Goal: Task Accomplishment & Management: Use online tool/utility

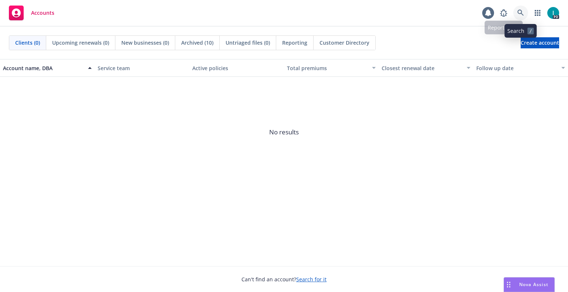
click at [519, 15] on icon at bounding box center [520, 13] width 7 height 7
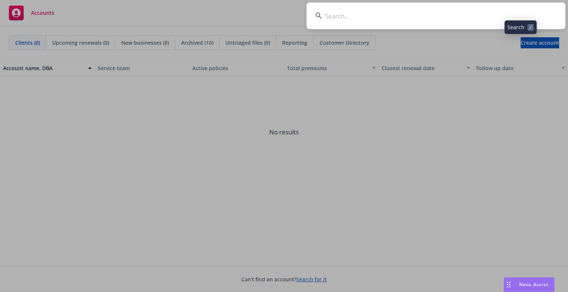
type input "[PERSON_NAME]"
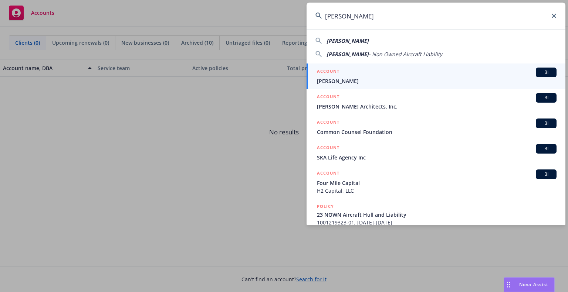
click at [318, 73] on h5 "ACCOUNT" at bounding box center [328, 72] width 23 height 9
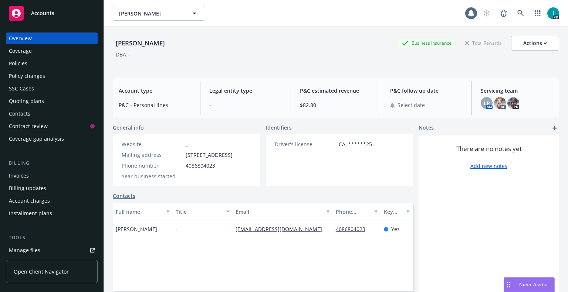
click at [50, 253] on link "Manage files" at bounding box center [52, 251] width 92 height 12
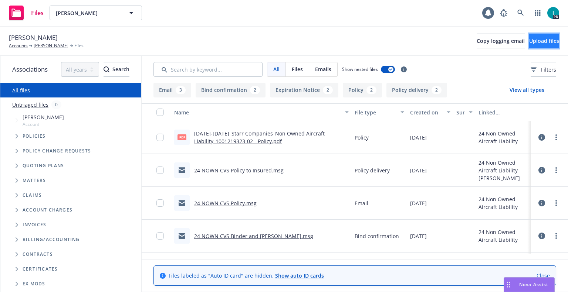
click at [536, 46] on button "Upload files" at bounding box center [544, 41] width 30 height 15
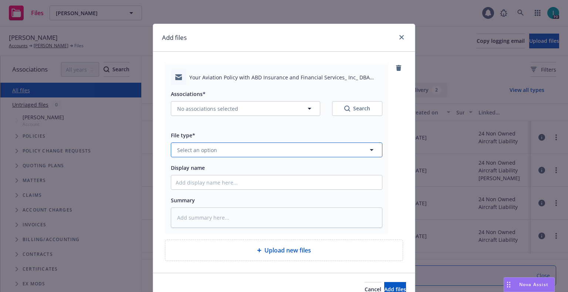
click at [215, 150] on button "Select an option" at bounding box center [276, 150] width 211 height 15
type input "ex"
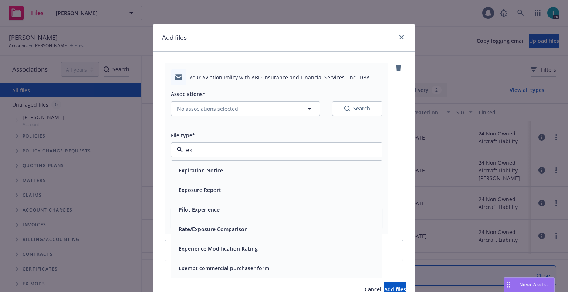
click at [213, 165] on div "Expiration Notice" at bounding box center [200, 170] width 49 height 11
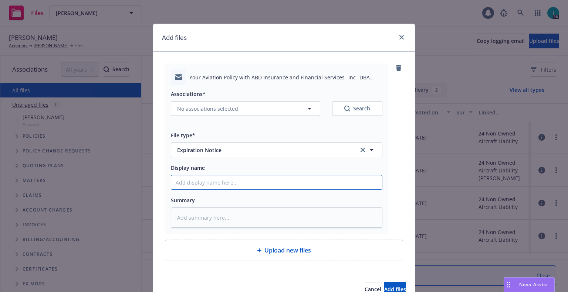
click at [213, 180] on input "Display name" at bounding box center [276, 183] width 211 height 14
type textarea "x"
type input "2"
type textarea "x"
type input "24"
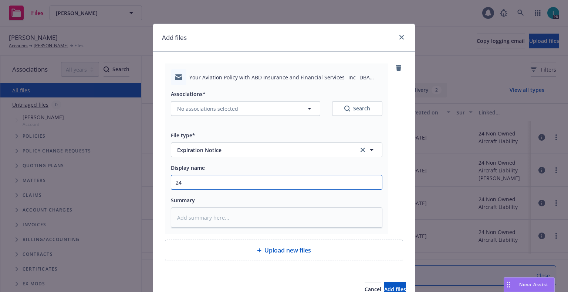
type textarea "x"
type input "24 NOWN CVS Renewal Notice"
drag, startPoint x: 256, startPoint y: 186, endPoint x: 98, endPoint y: 176, distance: 157.8
click at [98, 176] on div "Add files Your Aviation Policy with ABD Insurance and Financial Services_ Inc_ …" at bounding box center [284, 146] width 568 height 292
type textarea "x"
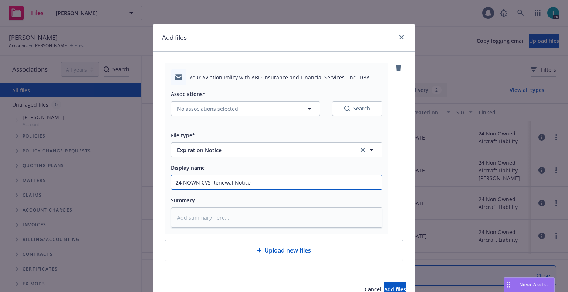
type input "2"
type textarea "x"
type input "25"
type textarea "x"
type input "25 NOWN CVS Quotes to Insured"
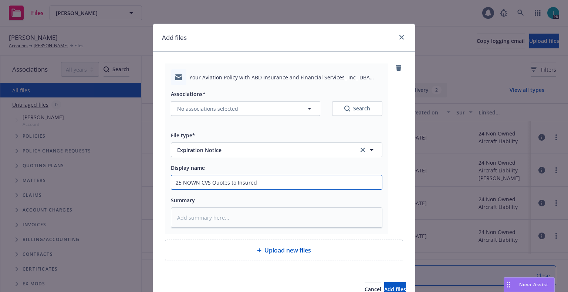
type textarea "x"
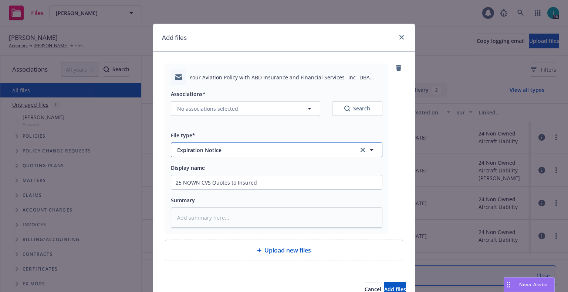
click at [238, 146] on button "Expiration Notice" at bounding box center [276, 150] width 211 height 15
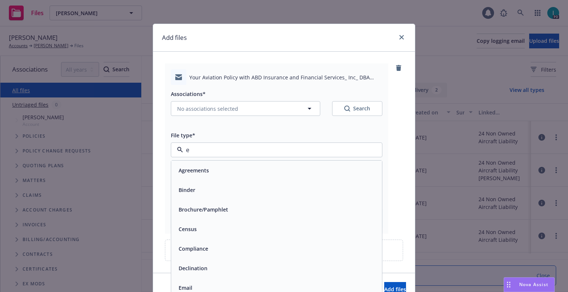
type input "em"
click at [197, 186] on div "Email" at bounding box center [277, 190] width 202 height 11
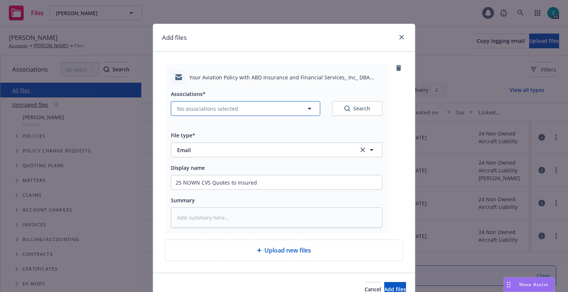
click at [189, 112] on span "No associations selected" at bounding box center [207, 109] width 61 height 8
type textarea "x"
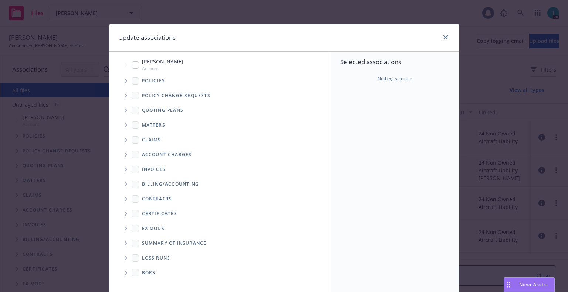
click at [125, 80] on icon "Tree Example" at bounding box center [126, 81] width 3 height 4
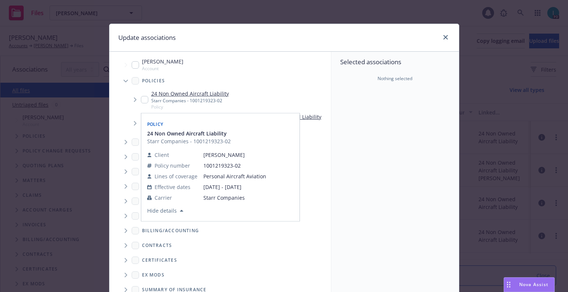
click at [142, 101] on input "Tree Example" at bounding box center [144, 99] width 7 height 7
checkbox input "true"
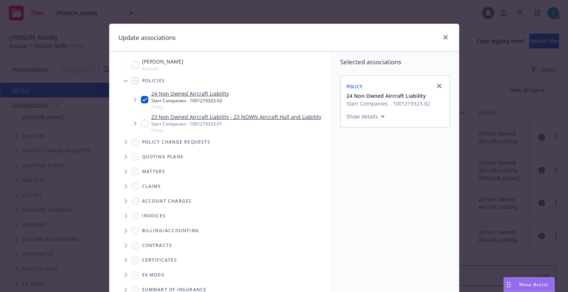
scroll to position [75, 0]
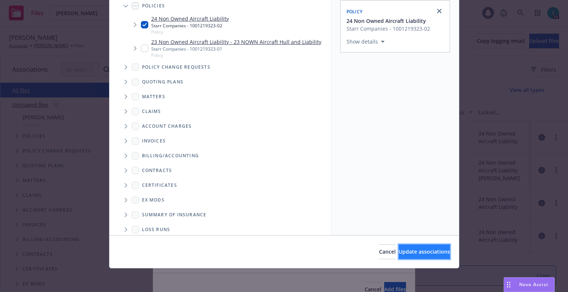
click at [404, 252] on span "Update associations" at bounding box center [423, 251] width 51 height 7
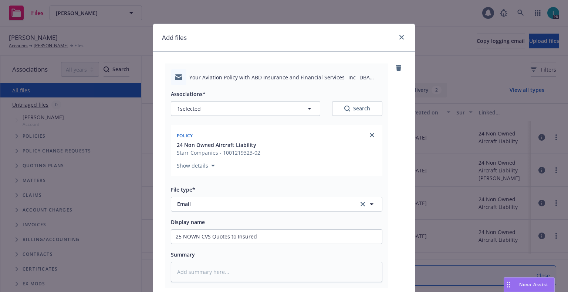
scroll to position [74, 0]
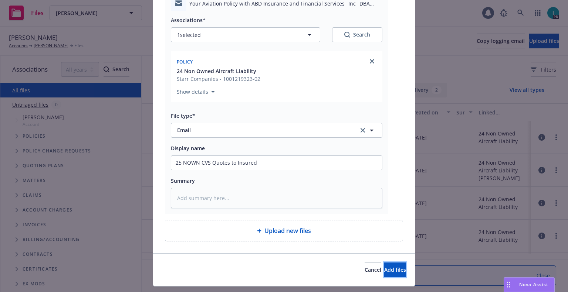
click at [384, 267] on span "Add files" at bounding box center [395, 270] width 22 height 7
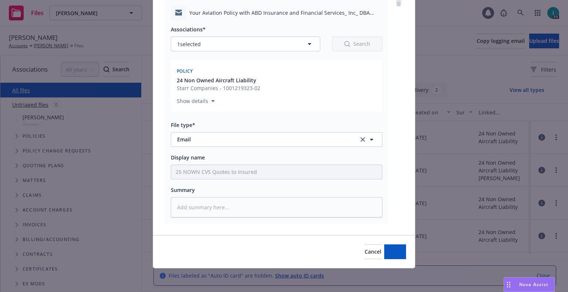
scroll to position [65, 0]
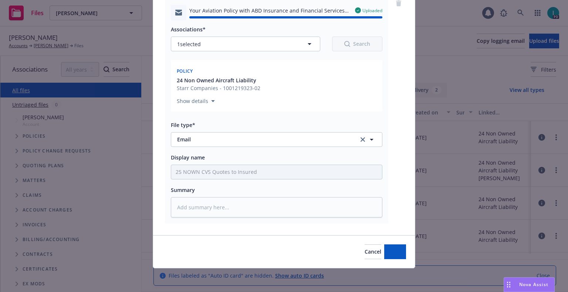
type textarea "x"
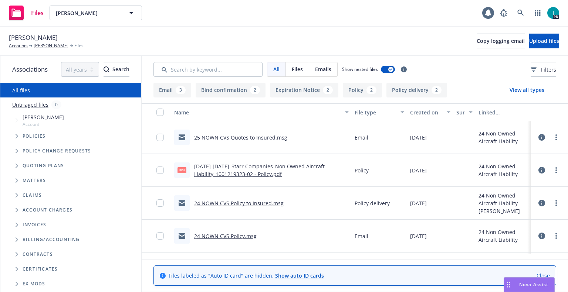
click at [177, 27] on div "Oliver Diskin Accounts Oliver Diskin Files Copy logging email Upload files" at bounding box center [284, 42] width 568 height 30
click at [244, 35] on div "Oliver Diskin Accounts Oliver Diskin Files Copy logging email Upload files" at bounding box center [284, 41] width 550 height 16
click at [519, 14] on icon at bounding box center [520, 13] width 7 height 7
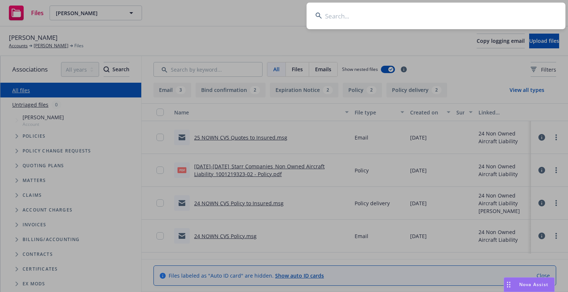
type input "California Airways"
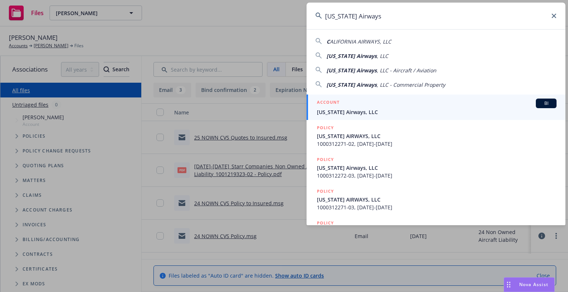
click at [384, 104] on div "ACCOUNT BI" at bounding box center [437, 104] width 240 height 10
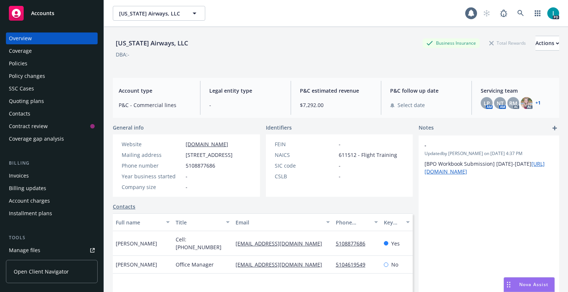
click at [50, 62] on div "Policies" at bounding box center [52, 64] width 86 height 12
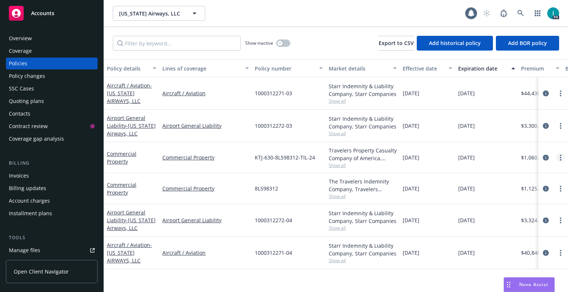
click at [559, 160] on link "more" at bounding box center [560, 157] width 9 height 9
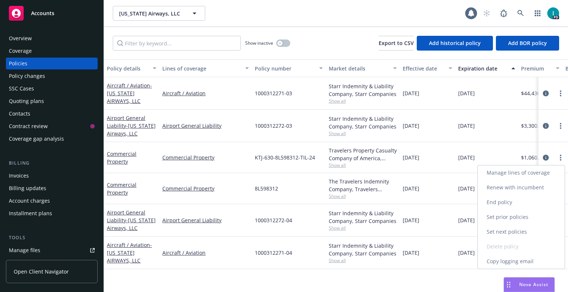
click at [516, 192] on link "Renew with incumbent" at bounding box center [521, 187] width 87 height 15
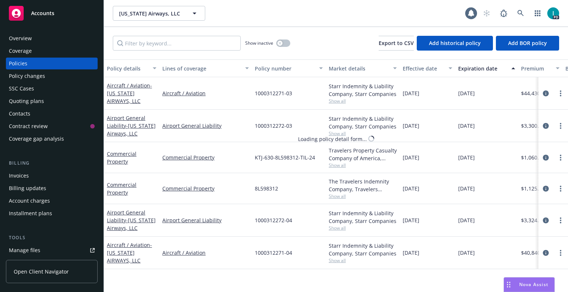
select select "12"
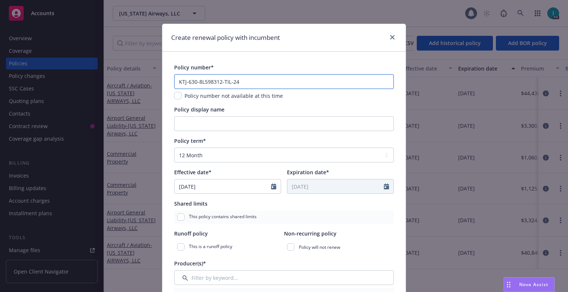
click at [259, 87] on input "KTJ-630-8L598312-TIL-24" at bounding box center [284, 81] width 220 height 15
paste input "5"
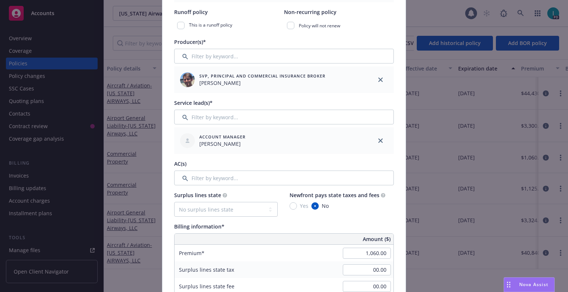
scroll to position [296, 0]
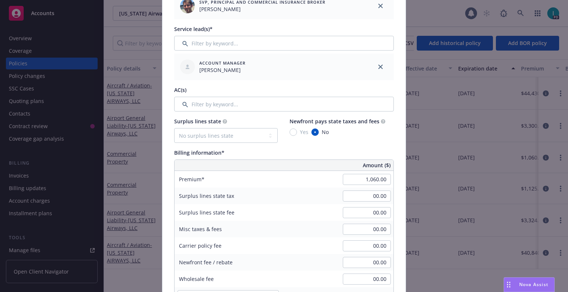
type input "KTJ-630-8L598312-TIL-25"
click at [252, 191] on div "Surplus lines state tax" at bounding box center [229, 196] width 111 height 17
click at [352, 176] on input "1,060.00" at bounding box center [367, 179] width 48 height 11
type input "1,125.00"
click at [354, 150] on div "Billing information*" at bounding box center [284, 153] width 220 height 8
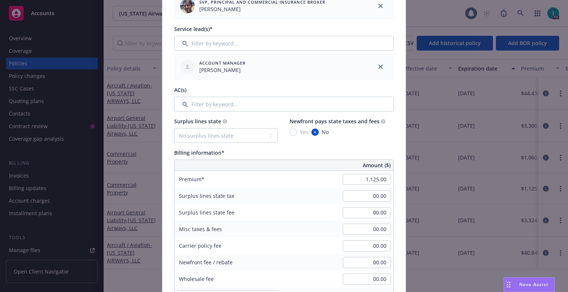
scroll to position [481, 0]
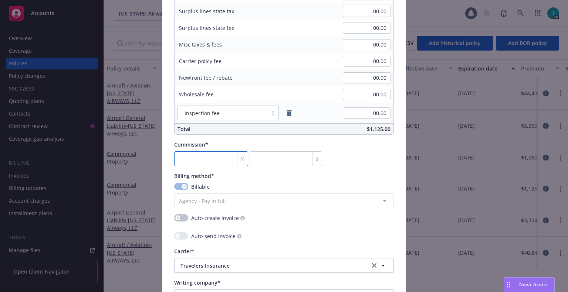
click at [207, 160] on input "number" at bounding box center [211, 159] width 74 height 15
type input "1"
type input "11.25"
type input "10"
type input "112.5"
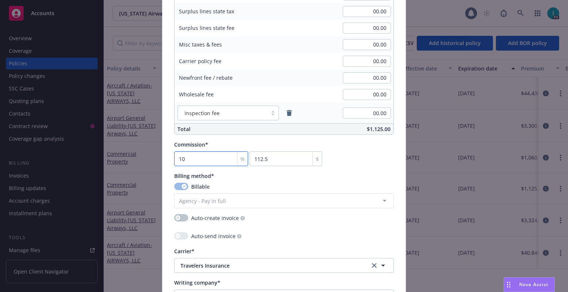
type input "1"
type input "11.25"
type input "12"
type input "135"
type input "1"
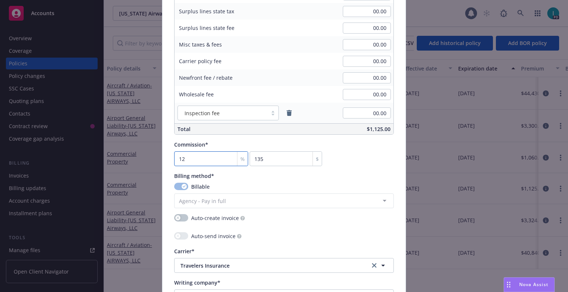
type input "11.25"
type input "11"
type input "123.75"
type input "11.5"
type input "129.38"
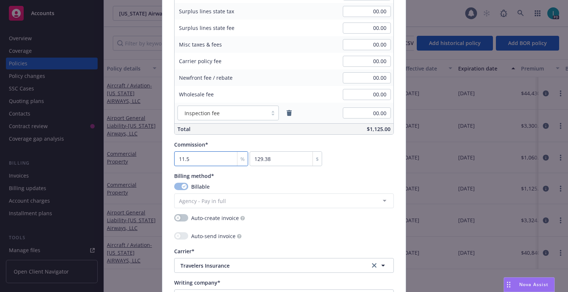
type input "1"
type input "11.25"
type input "10"
type input "112.5"
type input "10.5"
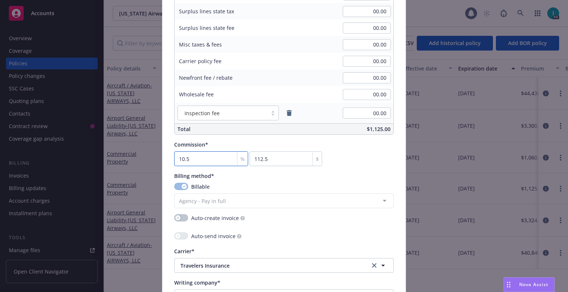
type input "118.13"
click at [202, 69] on div "Carrier policy fee" at bounding box center [199, 61] width 51 height 17
click at [237, 159] on div "%" at bounding box center [242, 159] width 11 height 14
click at [210, 160] on input "10.5" at bounding box center [211, 159] width 74 height 15
type input "1"
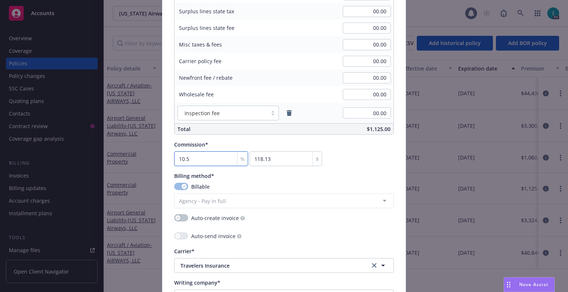
type input "11.25"
type input "13"
type input "146.25"
type input "13.5"
type input "151.88"
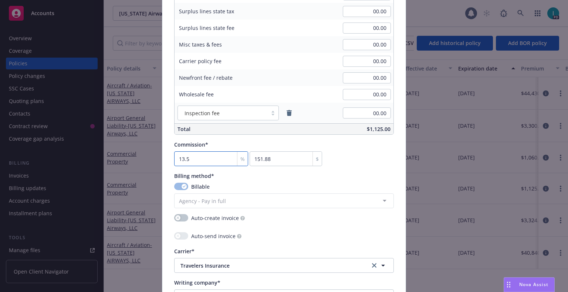
type input "13"
type input "146.25"
click at [196, 155] on input "13" at bounding box center [211, 159] width 74 height 15
type input "1"
type input "11.25"
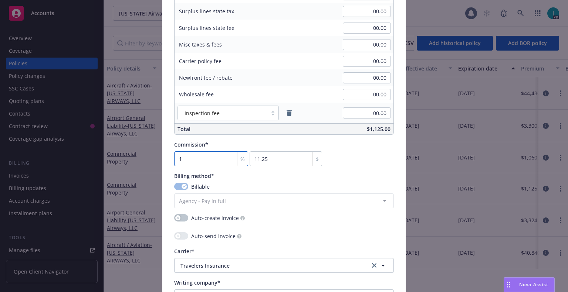
type input "12"
type input "135"
type input "12.5"
type input "140.63"
type input "12.5"
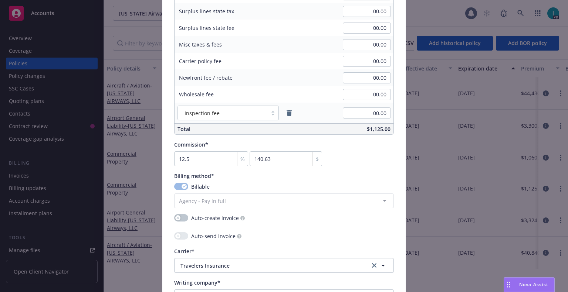
click at [344, 155] on div "Commission* 12.5 % 140.63 $" at bounding box center [284, 154] width 220 height 26
click at [229, 146] on div "Commission*" at bounding box center [248, 145] width 148 height 8
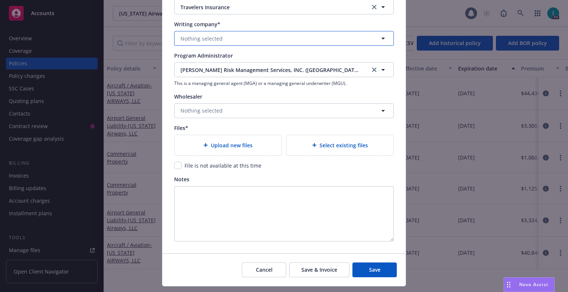
click at [199, 41] on span "Nothing selected" at bounding box center [201, 39] width 42 height 8
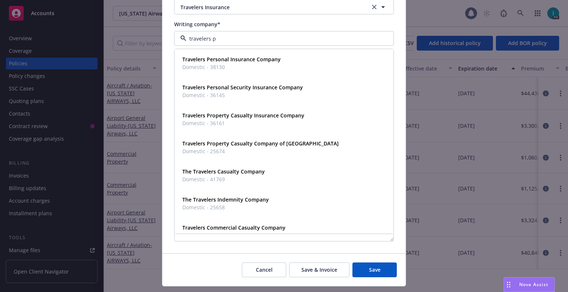
type input "travelers pr"
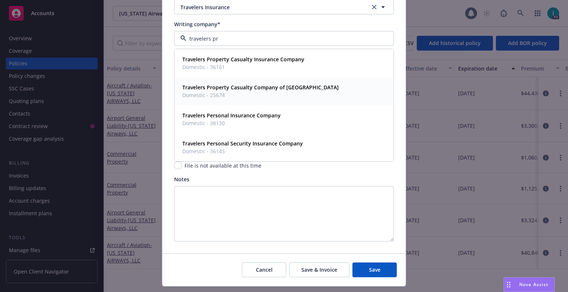
click at [261, 88] on strong "Travelers Property Casualty Company of America" at bounding box center [260, 87] width 156 height 7
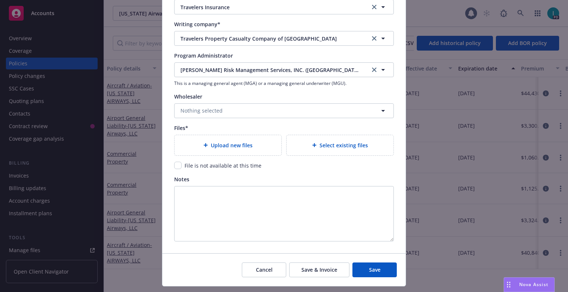
scroll to position [757, 0]
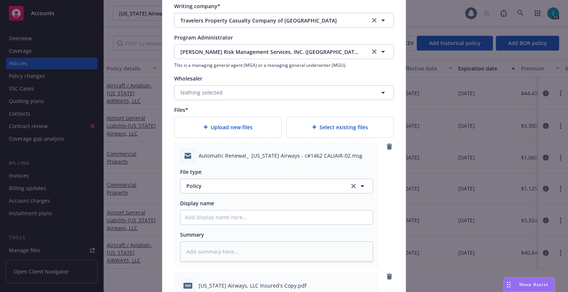
type textarea "x"
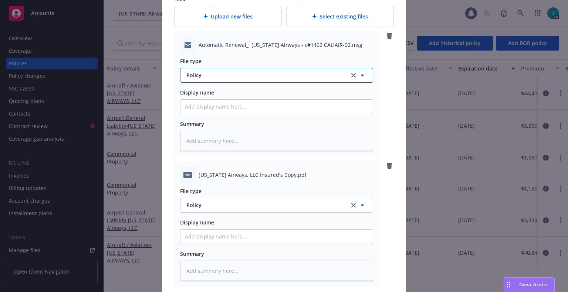
click at [198, 73] on span "Policy" at bounding box center [263, 75] width 155 height 8
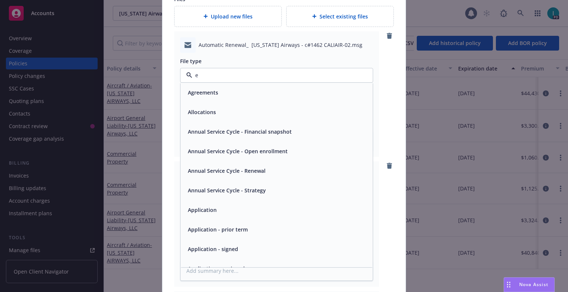
type input "em"
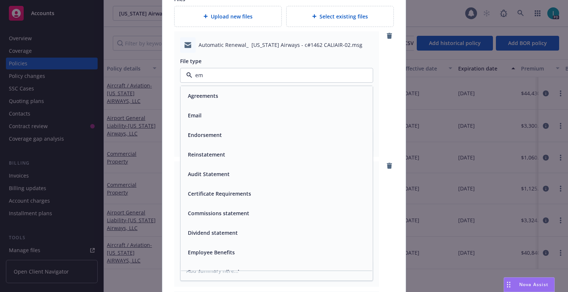
click at [205, 113] on div "Email" at bounding box center [276, 115] width 183 height 11
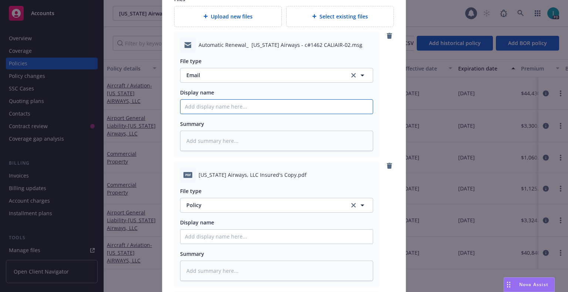
click at [213, 101] on input "Policy display name" at bounding box center [276, 107] width 192 height 14
type textarea "x"
type input "2"
type textarea "x"
type input "25"
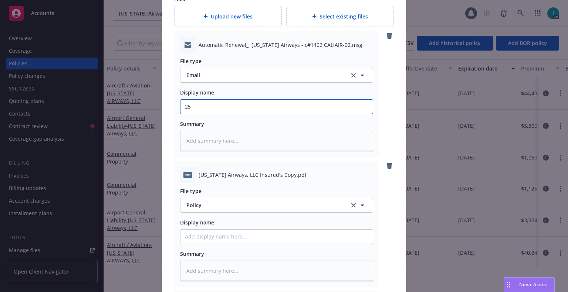
type textarea "x"
type input "25 SMP NHI Renewal Package"
drag, startPoint x: 213, startPoint y: 104, endPoint x: 147, endPoint y: 106, distance: 65.8
click at [147, 106] on div "Create renewal policy with incumbent Policy number* KTJ-630-8L598312-TIL-25 Pol…" at bounding box center [284, 146] width 568 height 292
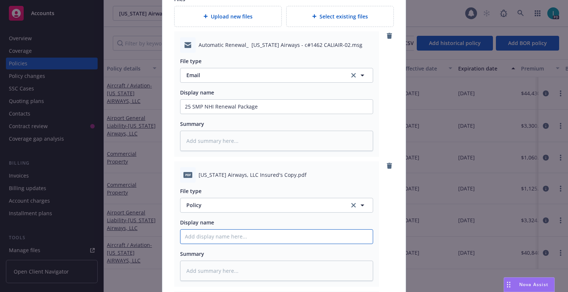
click at [223, 114] on input "Policy display name" at bounding box center [276, 107] width 192 height 14
paste input "25 SMP NHI"
type textarea "x"
type input "25 SMP NHI"
type textarea "x"
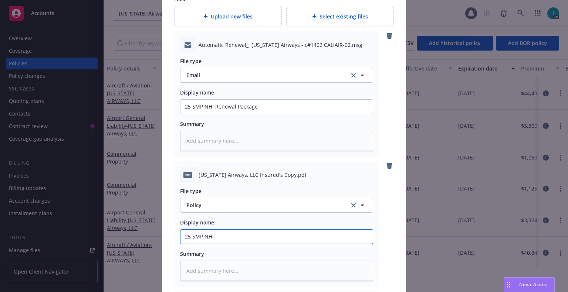
type input "25 SMP NHI P"
type textarea "x"
type input "25 SMP NHI Po"
type textarea "x"
type input "25 SMP NHI Pol"
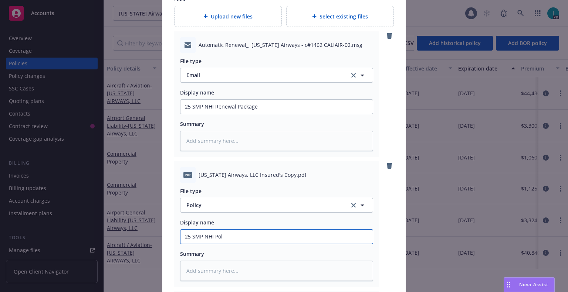
type textarea "x"
type input "25 SMP NHI Poli"
type textarea "x"
type input "25 SMP NHI Polic"
type textarea "x"
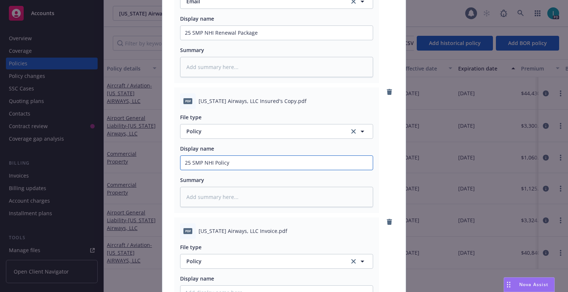
scroll to position [979, 0]
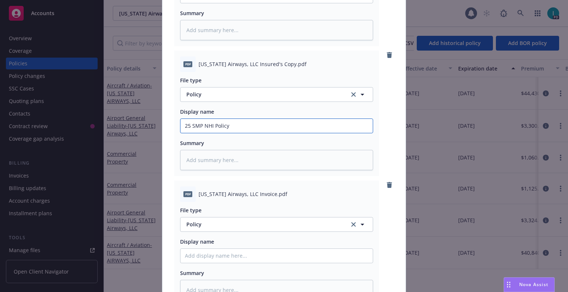
type input "25 SMP NHI Policy"
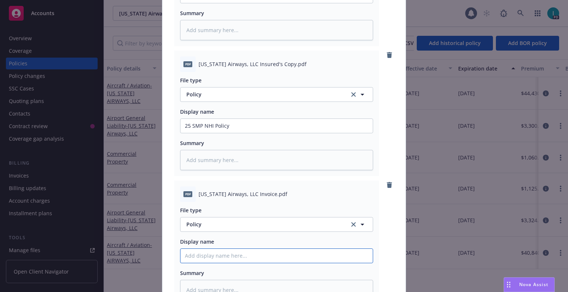
paste input "25 SMP NHI"
type textarea "x"
type input "25 SMP NHI"
type textarea "x"
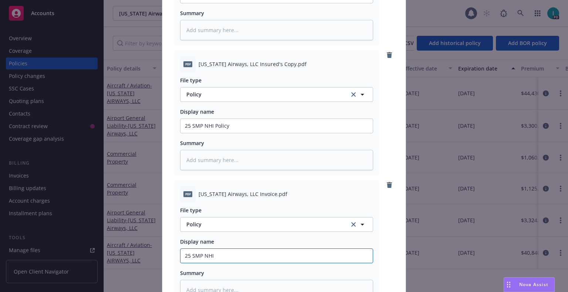
type input "25 SMP NHI I"
type textarea "x"
type input "25 SMP NHI In"
type textarea "x"
type input "25 SMP NHI Invo"
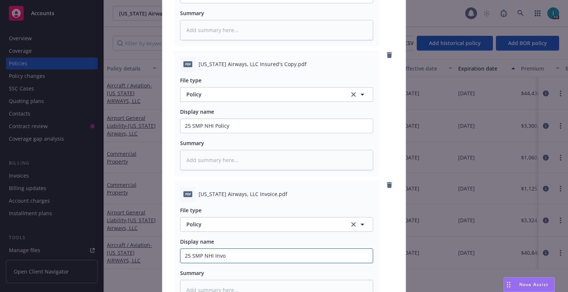
type textarea "x"
type input "25 SMP NHI Invoic"
type textarea "x"
type input "25 SMP NHI Invoice"
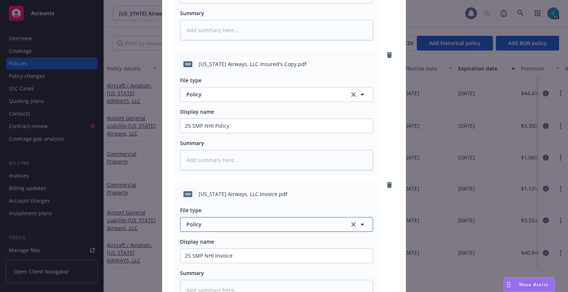
click at [216, 222] on span "Policy" at bounding box center [263, 225] width 155 height 8
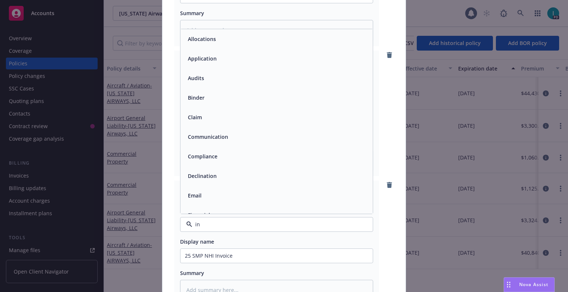
type input "inv"
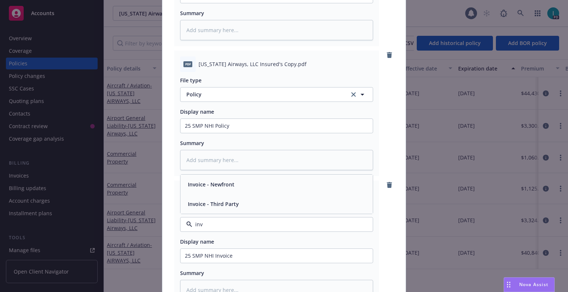
click at [217, 208] on div "Invoice - Third Party" at bounding box center [212, 204] width 55 height 11
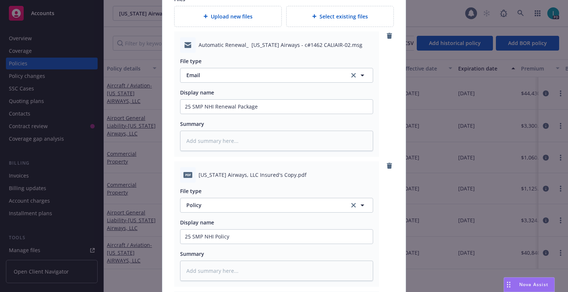
scroll to position [1148, 0]
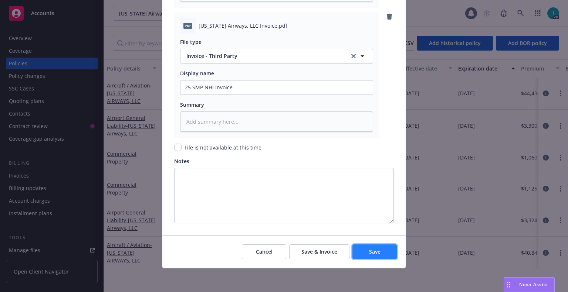
click at [374, 248] on span "Save" at bounding box center [374, 251] width 11 height 7
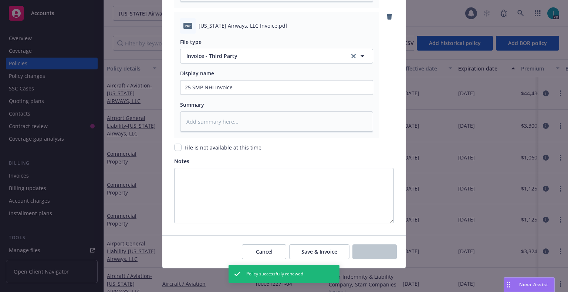
type textarea "x"
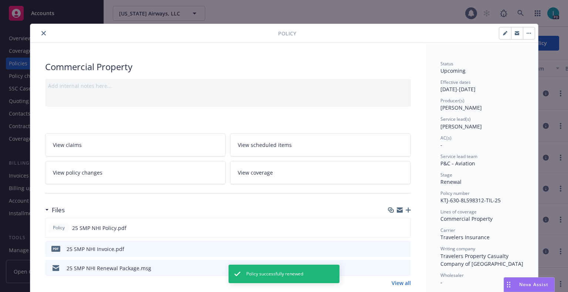
click at [515, 34] on icon "button" at bounding box center [517, 34] width 4 height 3
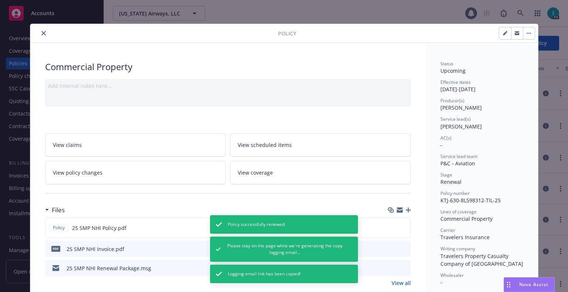
click at [44, 32] on button "close" at bounding box center [43, 33] width 9 height 9
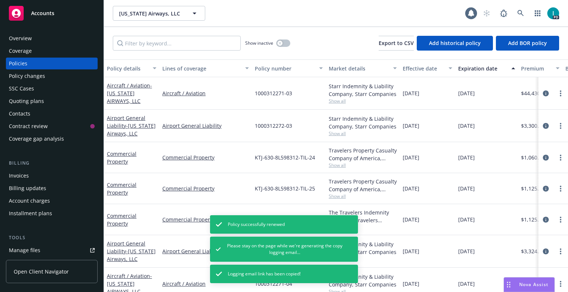
scroll to position [111, 0]
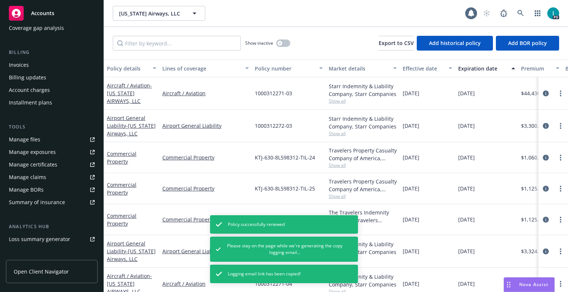
click at [58, 136] on link "Manage files" at bounding box center [52, 140] width 92 height 12
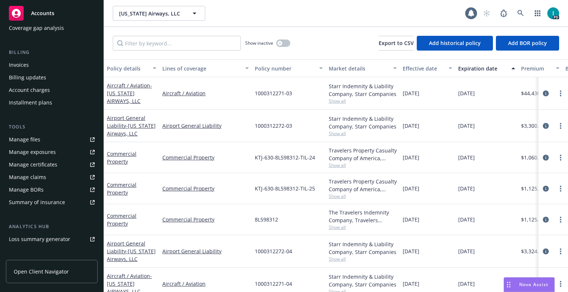
click at [33, 67] on div "Invoices" at bounding box center [52, 65] width 86 height 12
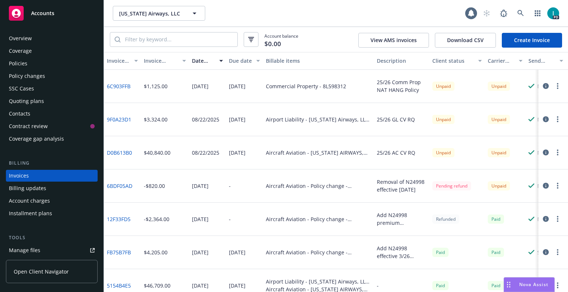
scroll to position [18, 0]
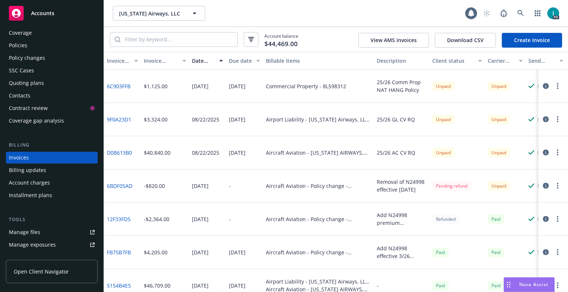
click at [520, 42] on link "Create Invoice" at bounding box center [532, 40] width 60 height 15
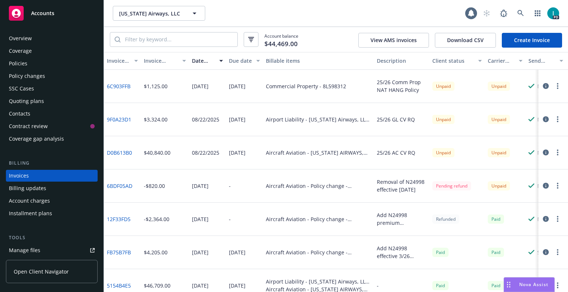
scroll to position [18, 0]
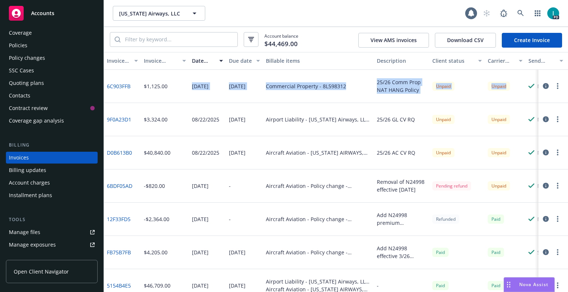
drag, startPoint x: 190, startPoint y: 86, endPoint x: 520, endPoint y: 91, distance: 330.5
click at [520, 91] on div "6C903FFB $1,125.00 [DATE] [DATE] Commercial Property - 8L598312 25/26 Comm Prop…" at bounding box center [379, 86] width 551 height 33
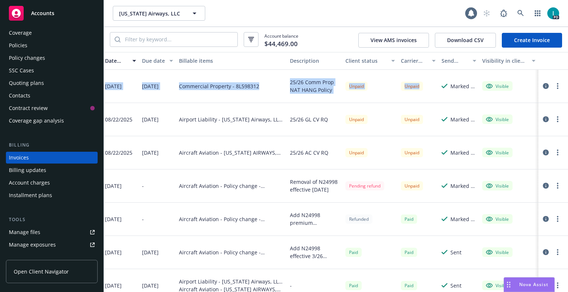
click at [543, 84] on icon "button" at bounding box center [546, 86] width 6 height 6
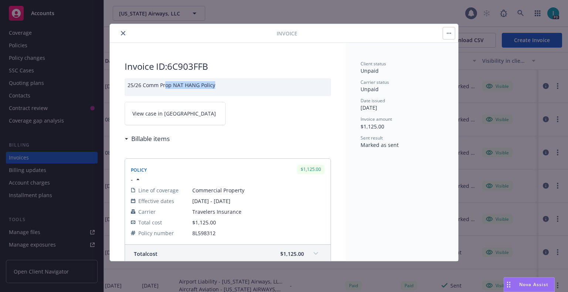
drag, startPoint x: 220, startPoint y: 85, endPoint x: 165, endPoint y: 88, distance: 54.4
click at [165, 88] on div "25/26 Comm Prop NAT HANG Policy" at bounding box center [228, 87] width 206 height 18
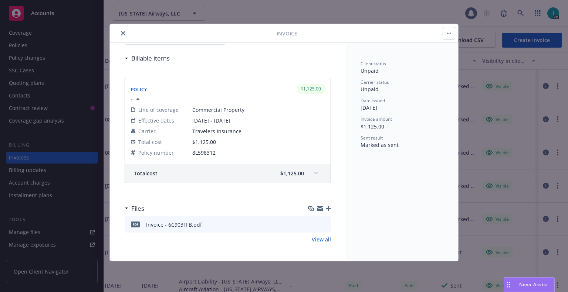
click at [176, 222] on div "Invoice - 6C903FFB.pdf" at bounding box center [174, 225] width 56 height 8
click at [327, 225] on div "Invoice ID: 6C903FFB 25/26 Comm Prop NAT HANG Policy View case in SSC Billable …" at bounding box center [228, 111] width 236 height 299
click at [320, 226] on icon "preview file" at bounding box center [323, 224] width 7 height 5
click at [120, 37] on div at bounding box center [195, 33] width 164 height 9
click at [125, 34] on icon "close" at bounding box center [123, 33] width 4 height 4
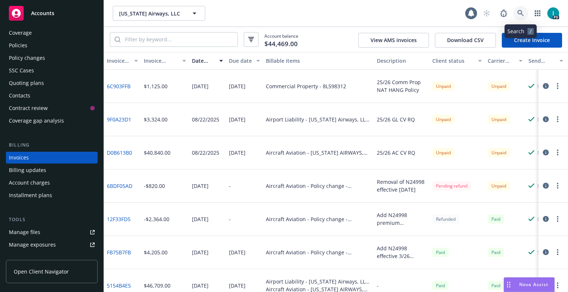
click at [522, 12] on icon at bounding box center [520, 13] width 6 height 6
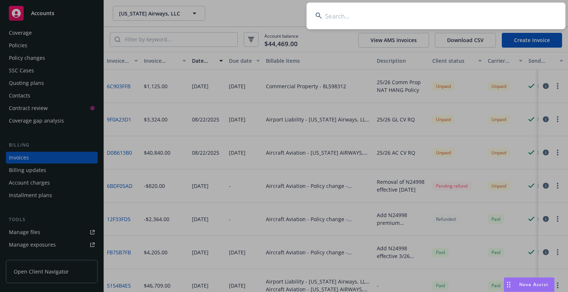
type input "[PERSON_NAME]"
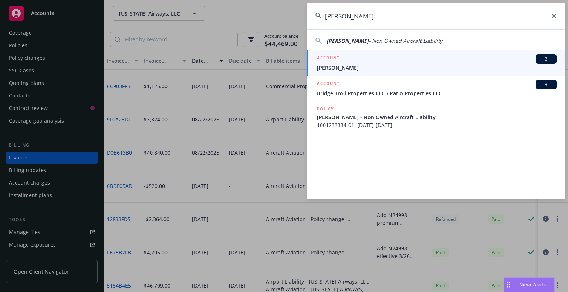
click at [336, 54] on link "ACCOUNT BI Karsten Briggs" at bounding box center [435, 63] width 259 height 26
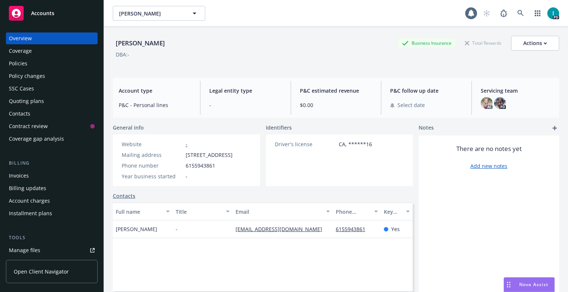
click at [32, 99] on div "Quoting plans" at bounding box center [26, 101] width 35 height 12
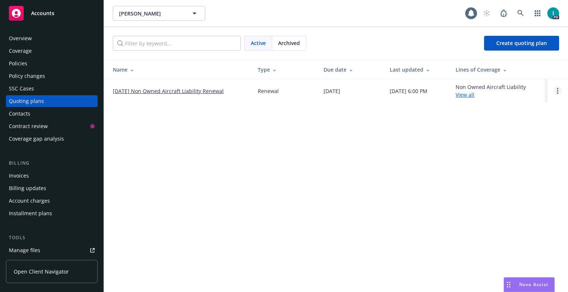
click at [559, 90] on link "Open options" at bounding box center [557, 90] width 9 height 9
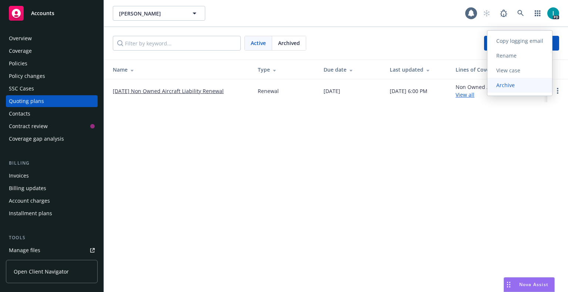
click at [514, 90] on link "Archive" at bounding box center [519, 85] width 65 height 15
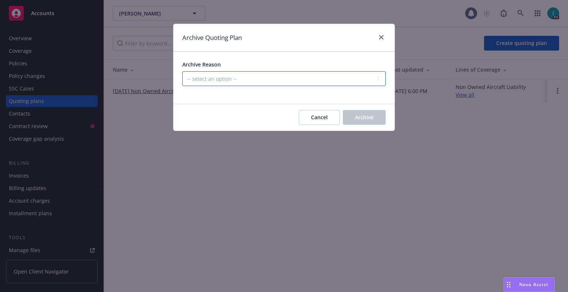
click at [325, 75] on select "-- select an option -- All policies in this renewal plan are auto-renewed Creat…" at bounding box center [283, 78] width 203 height 15
select select "ARCHIVED_RENEWAL_CANCELED"
click at [182, 71] on select "-- select an option -- All policies in this renewal plan are auto-renewed Creat…" at bounding box center [283, 78] width 203 height 15
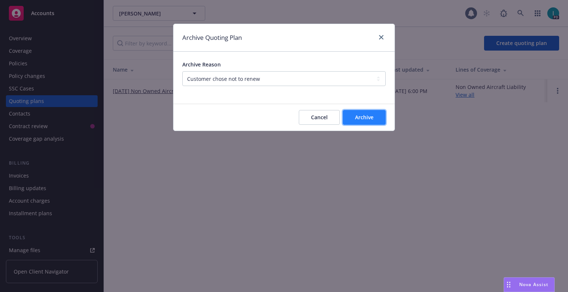
click at [364, 115] on span "Archive" at bounding box center [364, 117] width 18 height 7
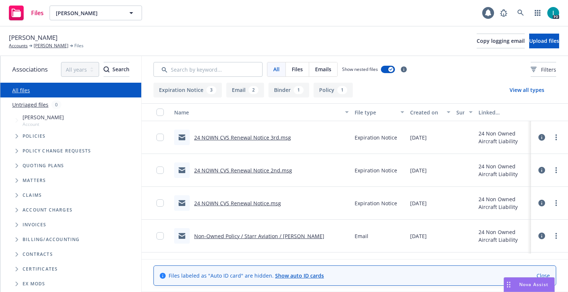
click at [267, 139] on link "24 NOWN CVS Renewal Notice 3rd.msg" at bounding box center [242, 137] width 97 height 7
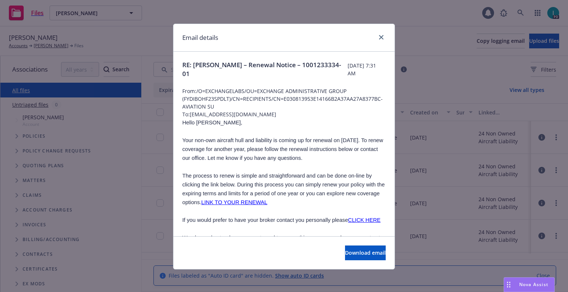
click at [198, 125] on span "Hello [PERSON_NAME]," at bounding box center [212, 123] width 60 height 6
copy span "Karsten"
drag, startPoint x: 247, startPoint y: 112, endPoint x: 188, endPoint y: 115, distance: 58.9
click at [188, 115] on span "To: [EMAIL_ADDRESS][DOMAIN_NAME]" at bounding box center [283, 115] width 203 height 8
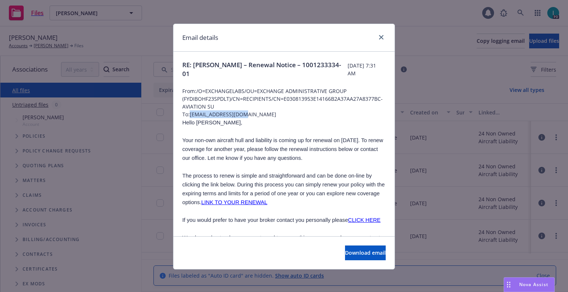
copy span "[EMAIL_ADDRESS][DOMAIN_NAME]"
click at [251, 82] on div at bounding box center [283, 82] width 203 height 9
click at [378, 40] on link "close" at bounding box center [381, 37] width 9 height 9
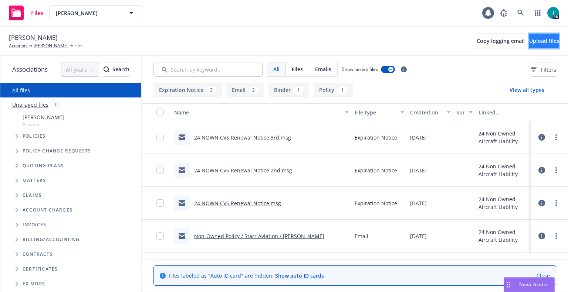
click at [529, 38] on span "Upload files" at bounding box center [544, 40] width 30 height 7
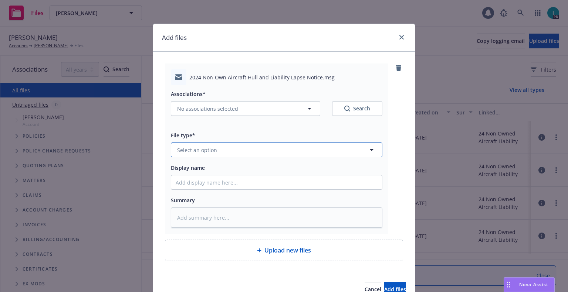
click at [232, 150] on button "Select an option" at bounding box center [276, 150] width 211 height 15
type input "ex"
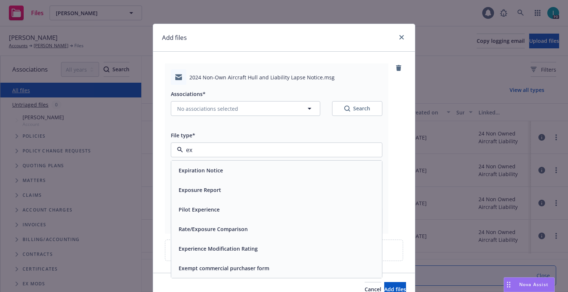
click at [213, 175] on div "Expiration Notice" at bounding box center [200, 170] width 49 height 11
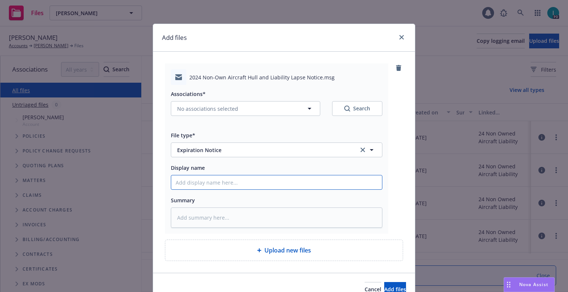
click at [221, 179] on input "Display name" at bounding box center [276, 183] width 211 height 14
type textarea "x"
type input "2"
type textarea "x"
type input "24"
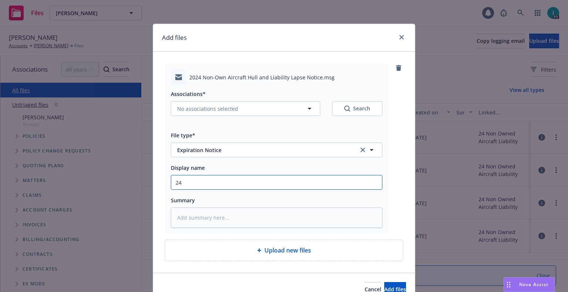
type textarea "x"
type input "24 NOWN CVS Lapse Notice"
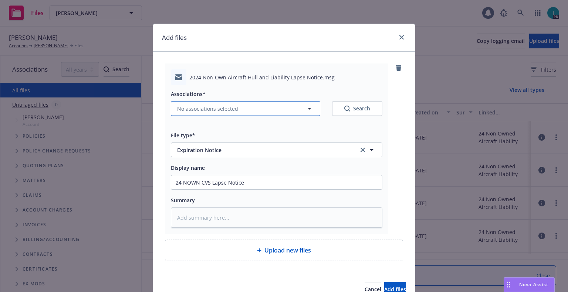
click at [198, 105] on span "No associations selected" at bounding box center [207, 109] width 61 height 8
type textarea "x"
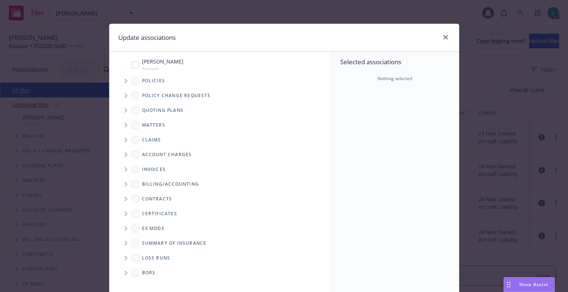
click at [125, 81] on icon "Tree Example" at bounding box center [126, 81] width 3 height 4
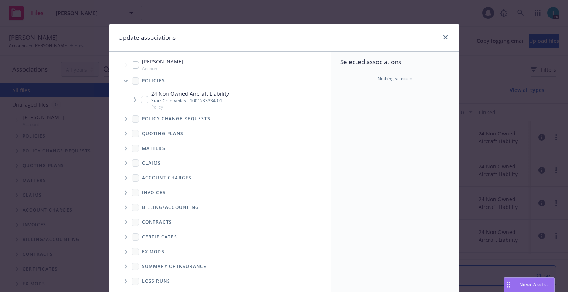
click at [142, 97] on input "Tree Example" at bounding box center [144, 99] width 7 height 7
checkbox input "true"
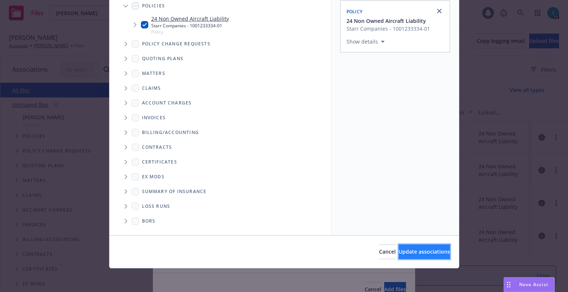
click at [412, 245] on button "Update associations" at bounding box center [423, 252] width 51 height 15
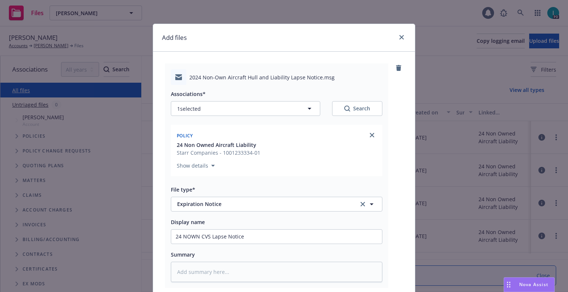
scroll to position [92, 0]
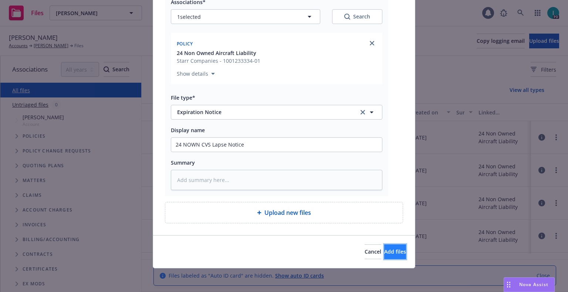
click at [384, 252] on span "Add files" at bounding box center [395, 251] width 22 height 7
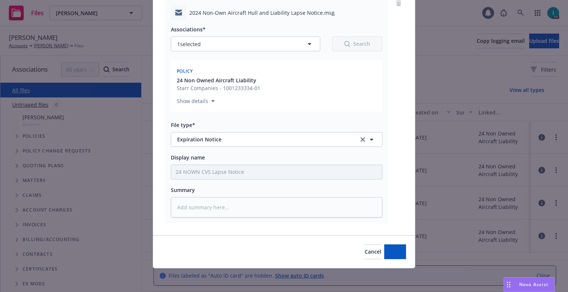
scroll to position [65, 0]
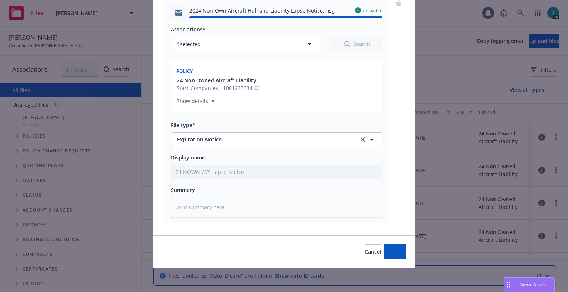
type textarea "x"
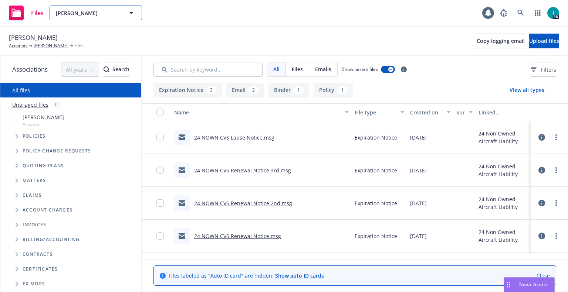
click at [81, 11] on span "Karsten Briggs" at bounding box center [88, 13] width 64 height 8
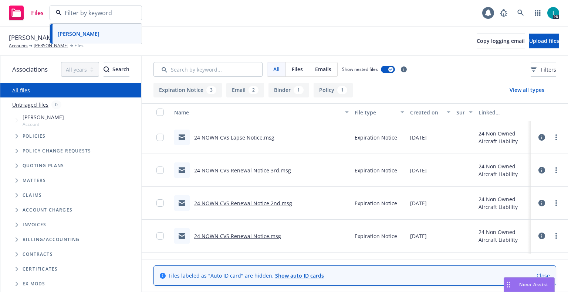
paste input "Uri Gries"
type input "Uri Gries"
click at [88, 35] on div "Uri Gries" at bounding box center [96, 33] width 82 height 11
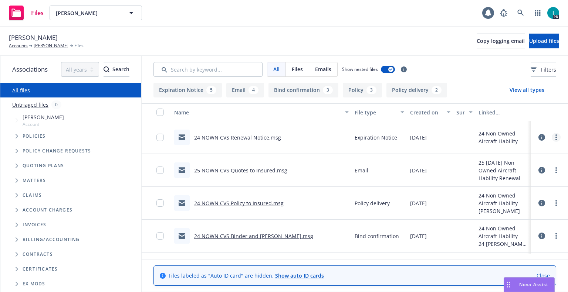
click at [556, 138] on link "more" at bounding box center [556, 137] width 9 height 9
click at [521, 168] on link "Download" at bounding box center [523, 167] width 74 height 15
click at [529, 41] on span "Upload files" at bounding box center [544, 40] width 30 height 7
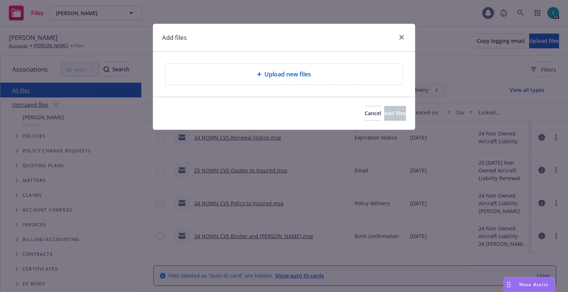
type textarea "x"
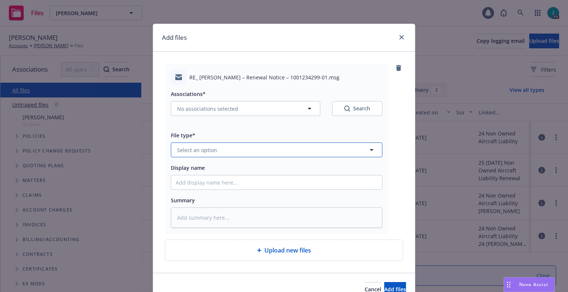
click at [189, 149] on span "Select an option" at bounding box center [197, 150] width 40 height 8
type input "ex"
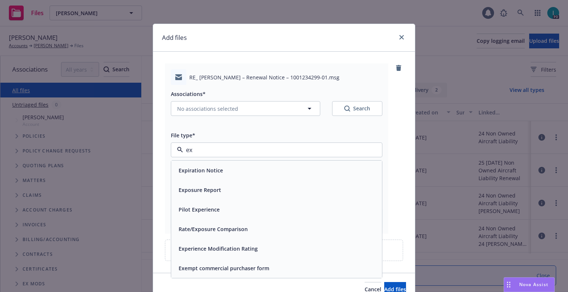
click at [208, 167] on span "Expiration Notice" at bounding box center [201, 171] width 44 height 8
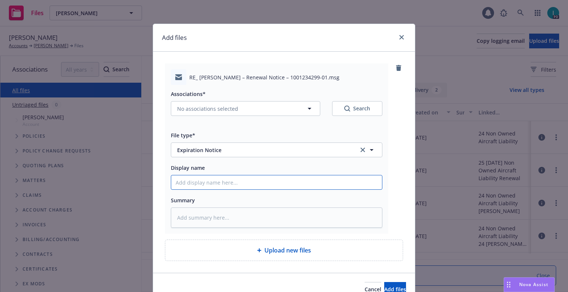
click at [208, 181] on input "Display name" at bounding box center [276, 183] width 211 height 14
type textarea "x"
type input "2"
type textarea "x"
type input "24"
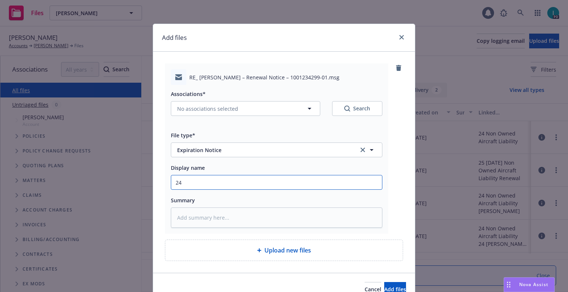
type textarea "x"
type input "24 NOWN CVS Renewal Notice 2nd"
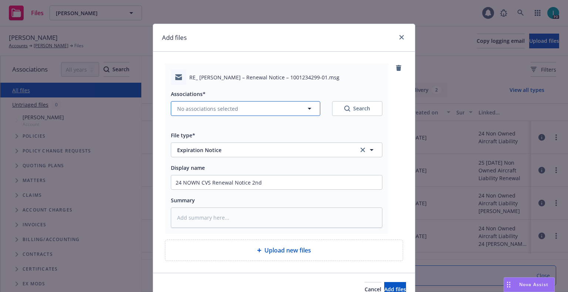
click at [228, 107] on span "No associations selected" at bounding box center [207, 109] width 61 height 8
type textarea "x"
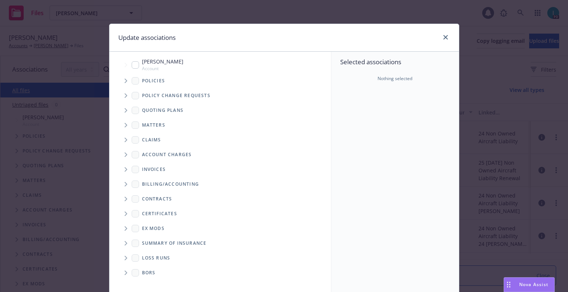
click at [125, 83] on icon "Tree Example" at bounding box center [126, 81] width 3 height 4
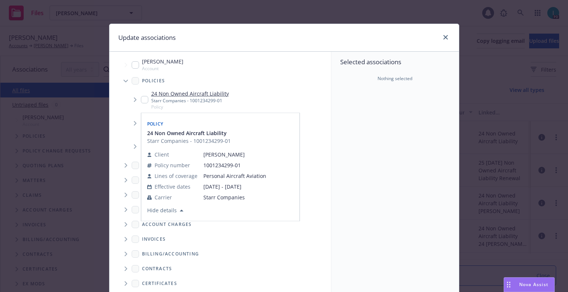
click at [142, 98] on input "Tree Example" at bounding box center [144, 99] width 7 height 7
checkbox input "true"
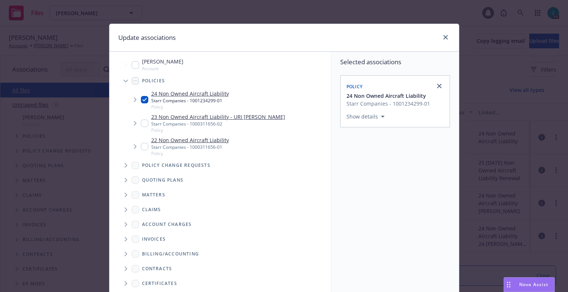
scroll to position [75, 0]
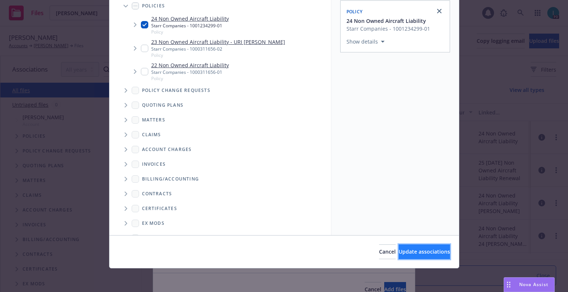
click at [405, 252] on span "Update associations" at bounding box center [423, 251] width 51 height 7
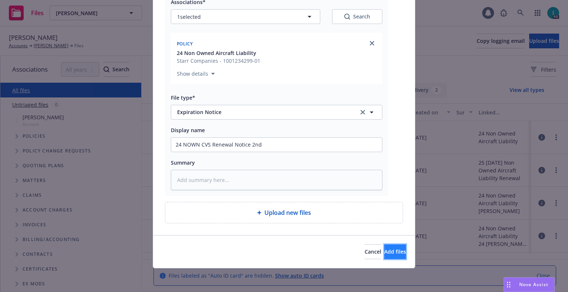
click at [384, 254] on span "Add files" at bounding box center [395, 251] width 22 height 7
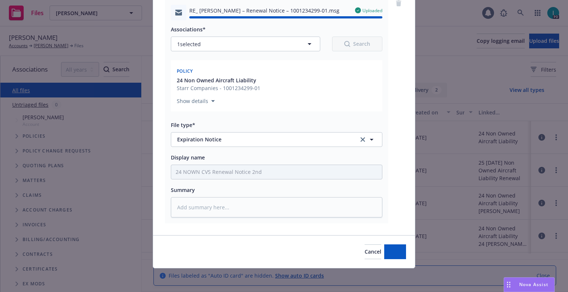
type textarea "x"
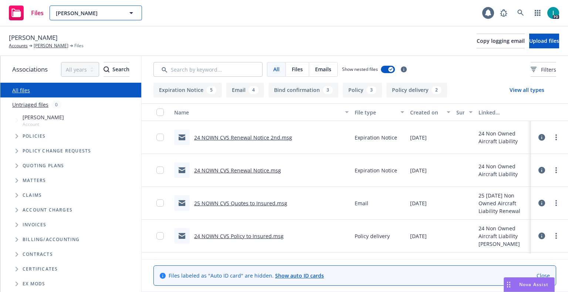
click at [79, 10] on span "Uri Gries" at bounding box center [88, 13] width 64 height 8
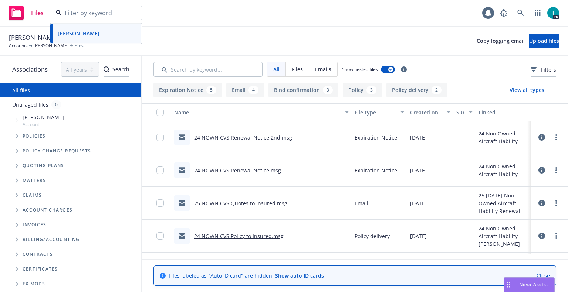
paste input "Orion Cisneros"
type input "Orion Cisneros"
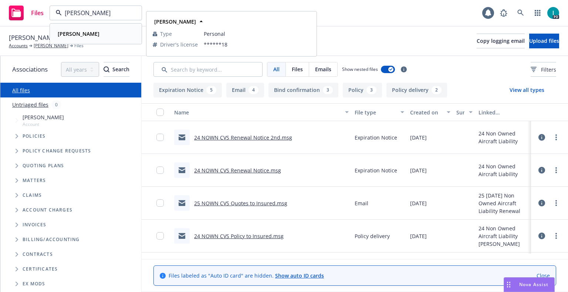
click at [108, 35] on div "Orion Cisneros" at bounding box center [96, 33] width 82 height 11
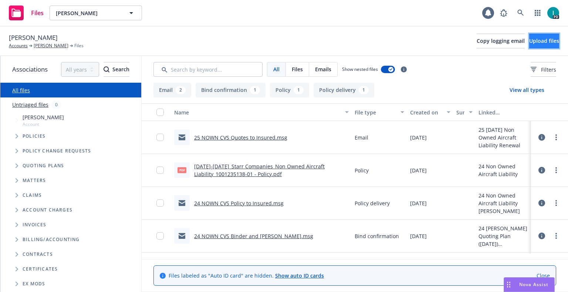
click at [541, 44] on span "Upload files" at bounding box center [544, 40] width 30 height 7
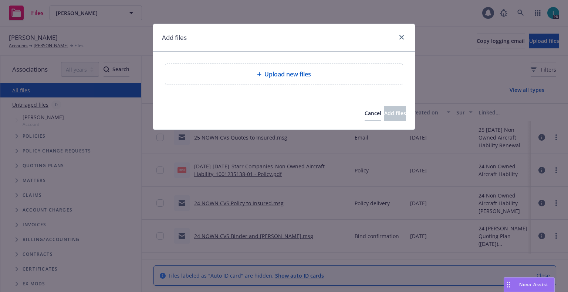
type textarea "x"
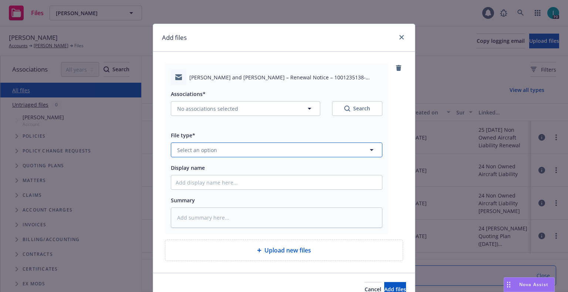
click at [205, 150] on span "Select an option" at bounding box center [197, 150] width 40 height 8
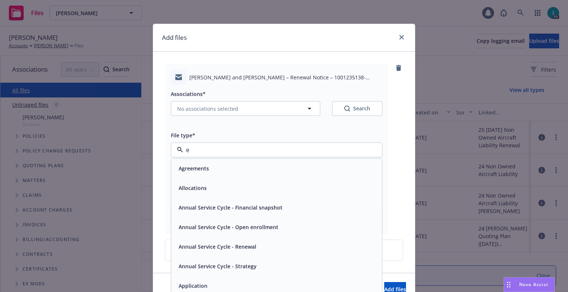
type input "ex"
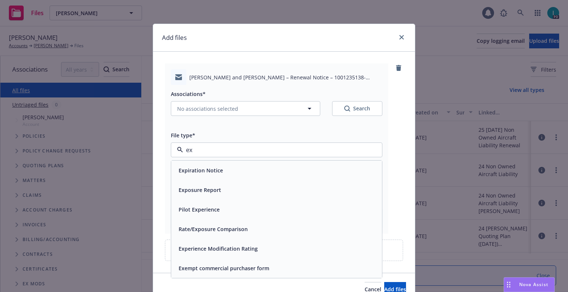
click at [211, 165] on div "Expiration Notice" at bounding box center [200, 170] width 49 height 11
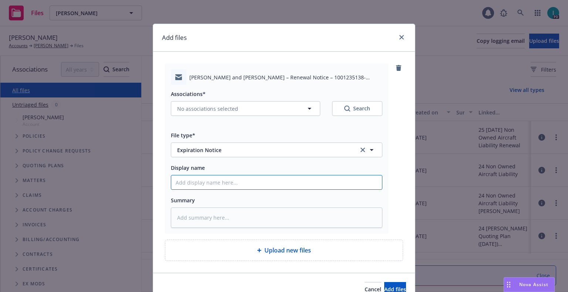
click at [200, 183] on input "Display name" at bounding box center [276, 183] width 211 height 14
type textarea "x"
type input "2"
type textarea "x"
type input "24"
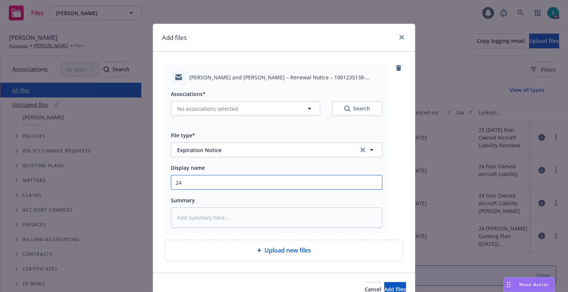
type textarea "x"
type input "24 NOWN CVS Renewal Notice"
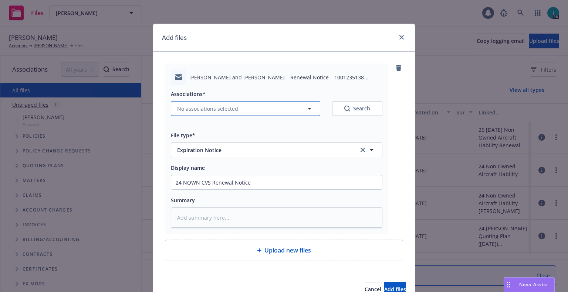
click at [206, 105] on span "No associations selected" at bounding box center [207, 109] width 61 height 8
type textarea "x"
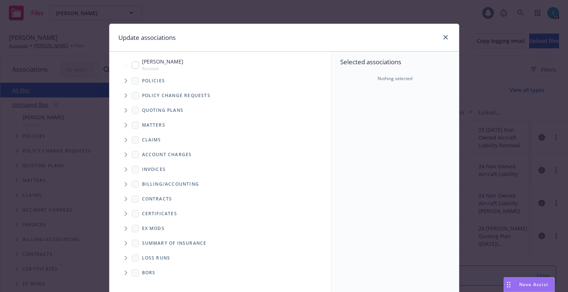
click at [123, 78] on span "Tree Example" at bounding box center [126, 81] width 12 height 12
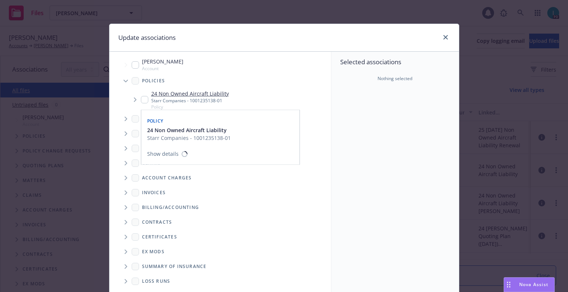
click at [144, 98] on input "Tree Example" at bounding box center [144, 99] width 7 height 7
checkbox input "true"
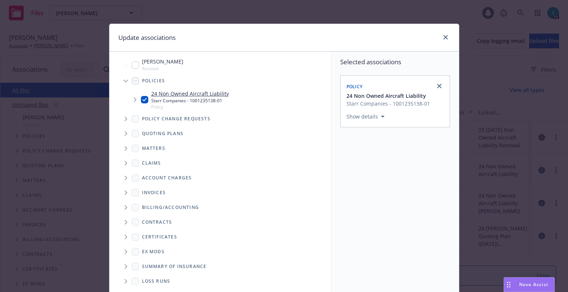
scroll to position [75, 0]
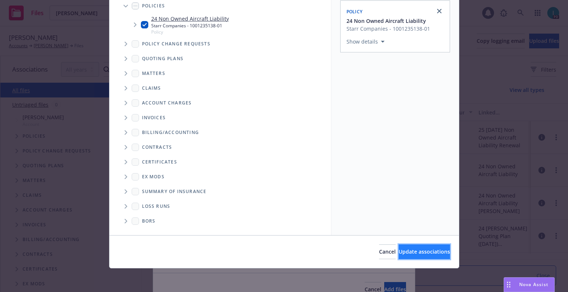
click at [417, 252] on span "Update associations" at bounding box center [423, 251] width 51 height 7
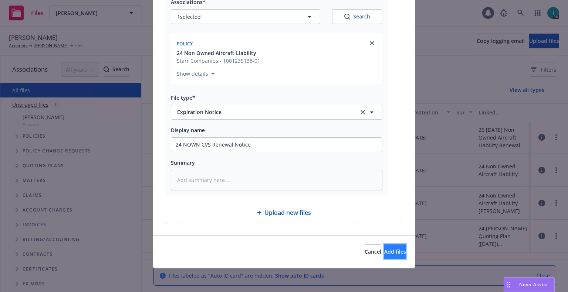
click at [384, 253] on span "Add files" at bounding box center [395, 251] width 22 height 7
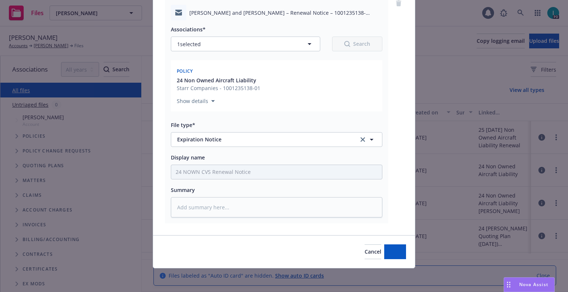
scroll to position [65, 0]
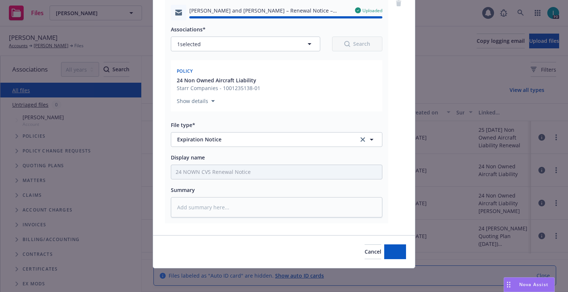
type textarea "x"
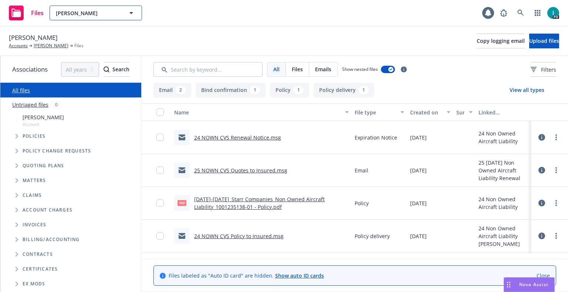
click at [102, 7] on button "Orion Cisneros" at bounding box center [96, 13] width 92 height 15
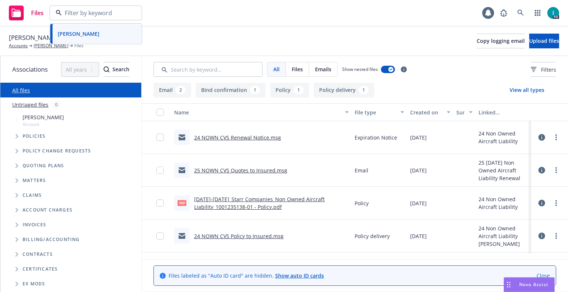
paste input "Bekk LeBlanc"
type input "Bekk LeBlanc"
click at [92, 32] on div "Bekk LeBlanc" at bounding box center [96, 33] width 82 height 11
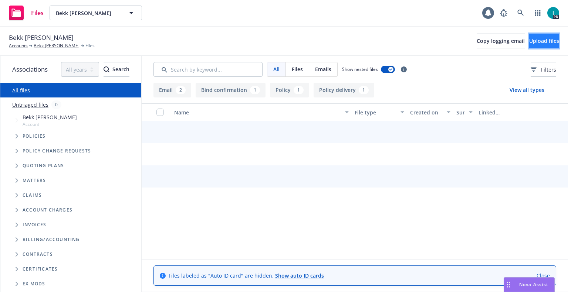
click at [537, 39] on span "Upload files" at bounding box center [544, 40] width 30 height 7
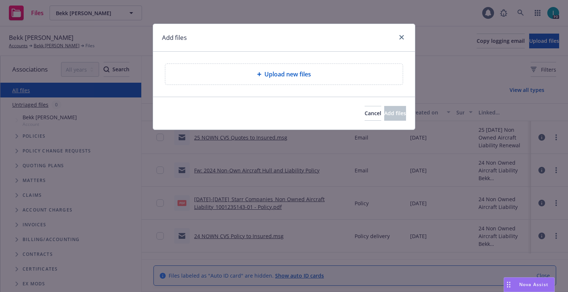
type textarea "x"
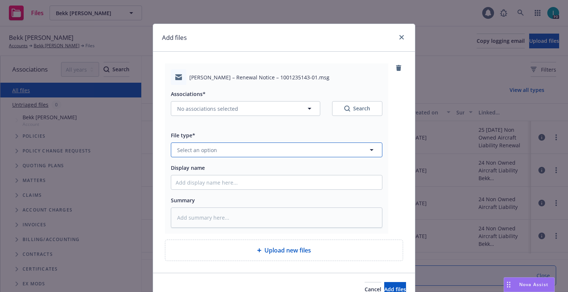
click at [209, 147] on span "Select an option" at bounding box center [197, 150] width 40 height 8
type input "ex"
click at [218, 169] on span "Expiration Notice" at bounding box center [201, 171] width 44 height 8
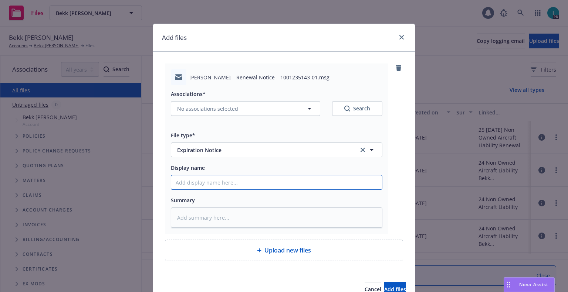
click at [215, 181] on input "Display name" at bounding box center [276, 183] width 211 height 14
type textarea "x"
type input "2"
type textarea "x"
type input "24"
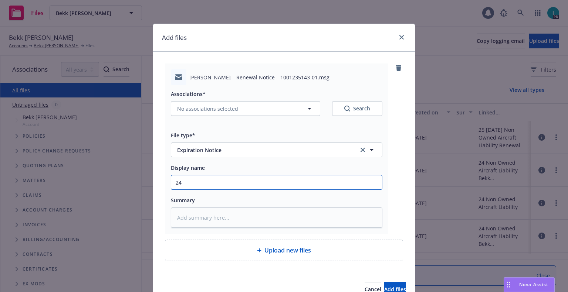
type textarea "x"
type input "24 NOWN CVS Renewal Notice"
click at [206, 98] on div "Associations*" at bounding box center [276, 93] width 211 height 9
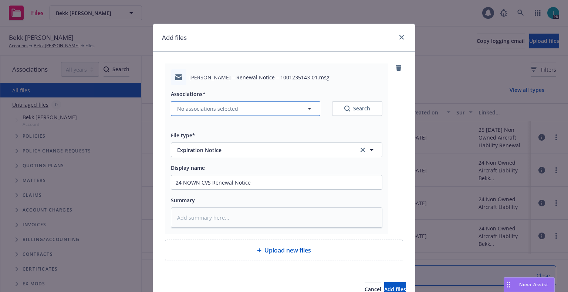
click at [210, 105] on span "No associations selected" at bounding box center [207, 109] width 61 height 8
type textarea "x"
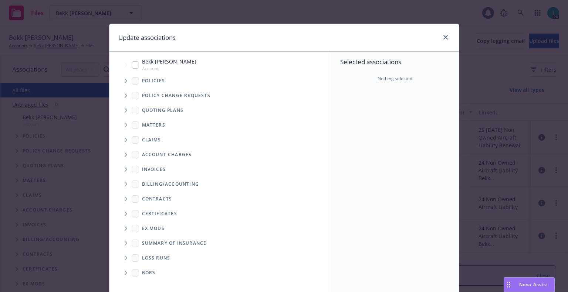
click at [125, 82] on span "Tree Example" at bounding box center [126, 81] width 12 height 12
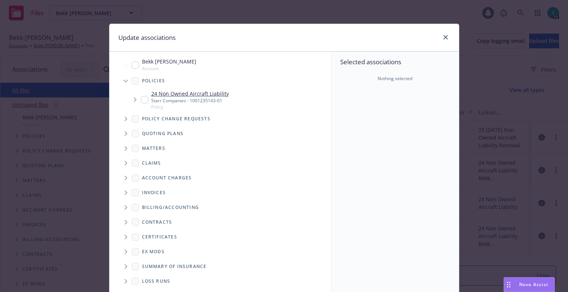
click at [143, 100] on input "Tree Example" at bounding box center [144, 99] width 7 height 7
checkbox input "true"
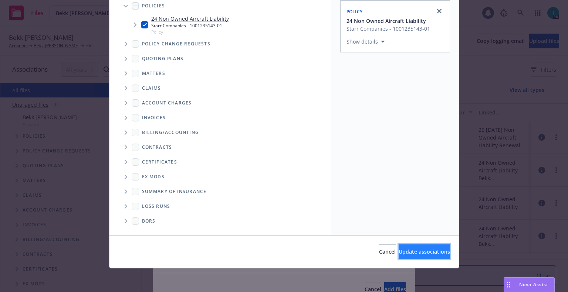
click at [410, 248] on button "Update associations" at bounding box center [423, 252] width 51 height 15
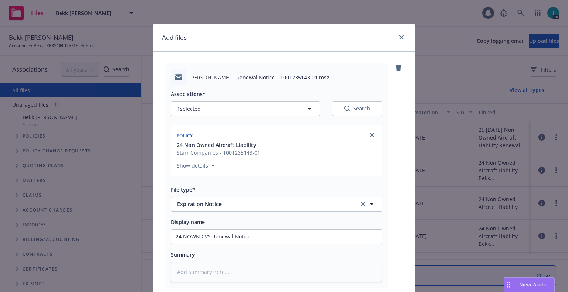
scroll to position [92, 0]
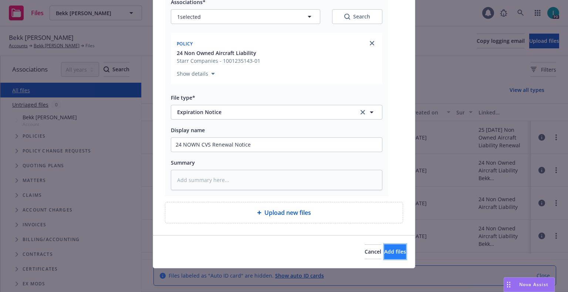
click at [384, 254] on span "Add files" at bounding box center [395, 251] width 22 height 7
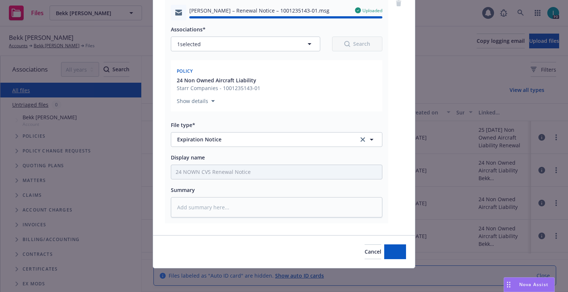
type textarea "x"
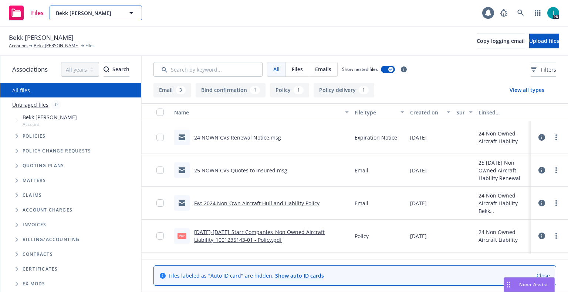
click at [106, 12] on span "Bekk LeBlanc" at bounding box center [88, 13] width 64 height 8
paste input "Prodpran Amorchaisub"
type input "Prodpran Amorchaisub"
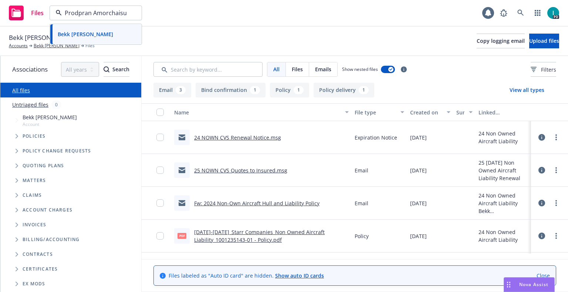
scroll to position [0, 2]
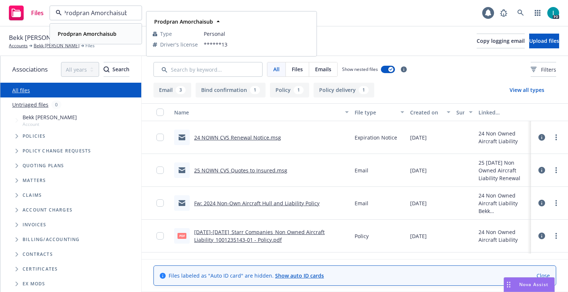
click at [127, 37] on div "Prodpran Amorchaisub" at bounding box center [96, 33] width 82 height 11
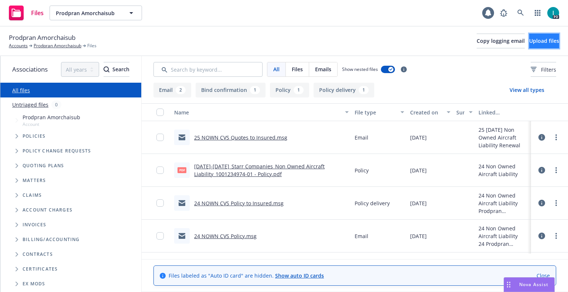
click at [529, 43] on span "Upload files" at bounding box center [544, 40] width 30 height 7
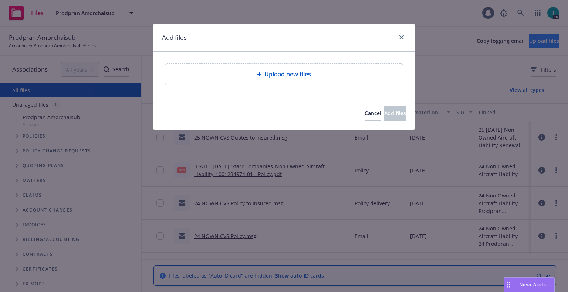
type textarea "x"
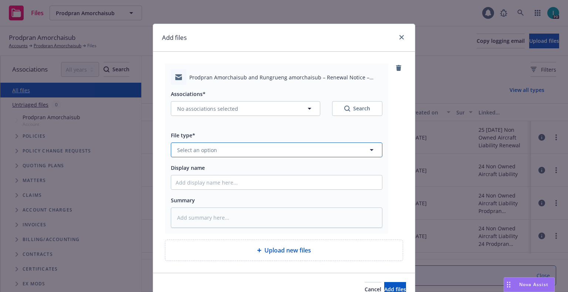
click at [213, 152] on span "Select an option" at bounding box center [197, 150] width 40 height 8
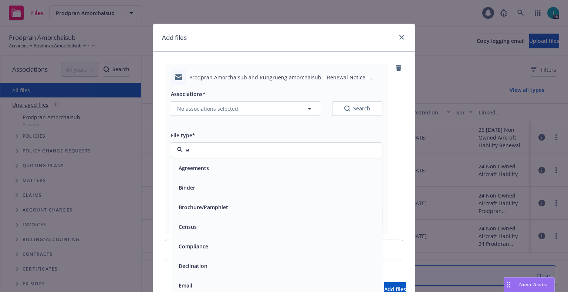
type input "ex"
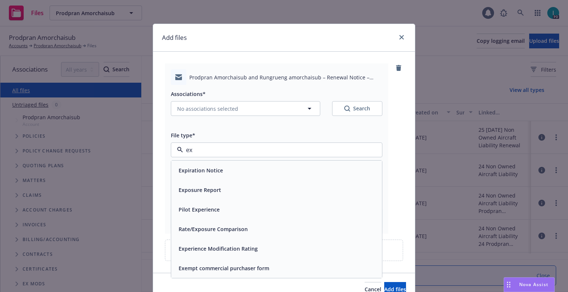
click at [219, 171] on span "Expiration Notice" at bounding box center [201, 171] width 44 height 8
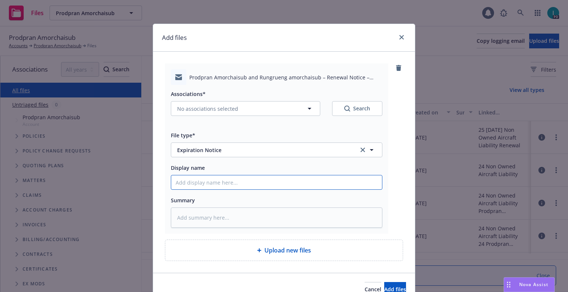
click at [222, 183] on input "Display name" at bounding box center [276, 183] width 211 height 14
type textarea "x"
type input "2"
type textarea "x"
type input "24"
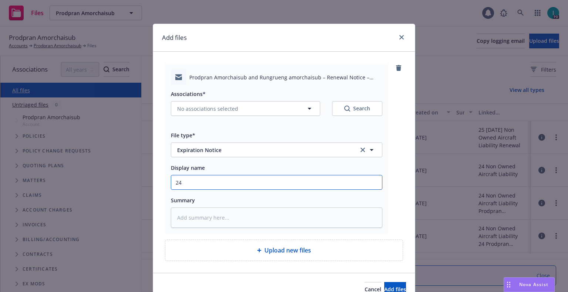
type textarea "x"
type input "24 NOWN CVS Renewal Notice"
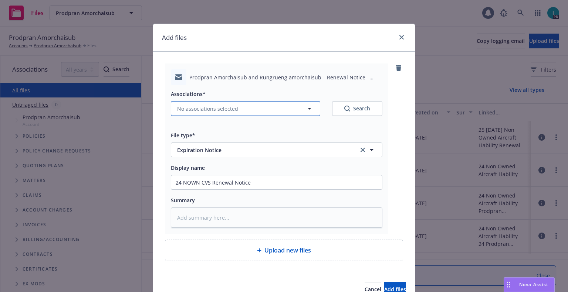
click at [203, 112] on span "No associations selected" at bounding box center [207, 109] width 61 height 8
type textarea "x"
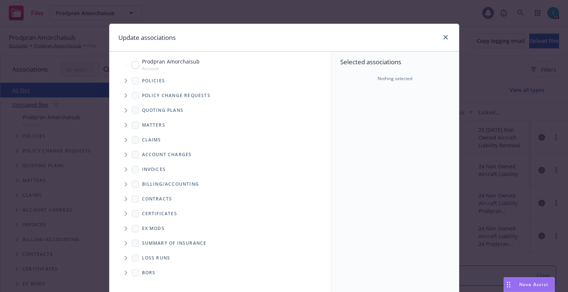
click at [119, 71] on div "Prodpran Amorchaisub Account" at bounding box center [224, 64] width 214 height 17
click at [124, 77] on span "Tree Example" at bounding box center [126, 81] width 12 height 12
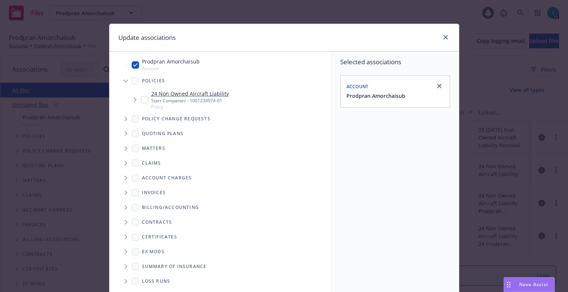
click at [132, 68] on input "Tree Example" at bounding box center [135, 64] width 7 height 7
checkbox input "false"
click at [145, 102] on input "Tree Example" at bounding box center [144, 99] width 7 height 7
checkbox input "true"
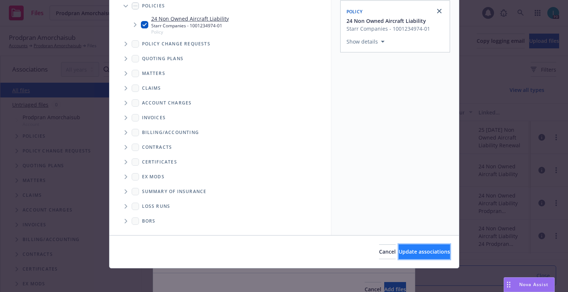
click at [411, 252] on span "Update associations" at bounding box center [423, 251] width 51 height 7
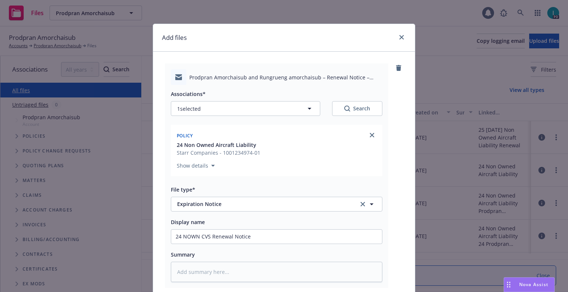
scroll to position [92, 0]
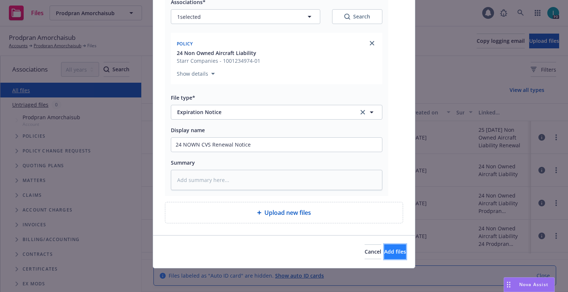
click at [384, 246] on button "Add files" at bounding box center [395, 252] width 22 height 15
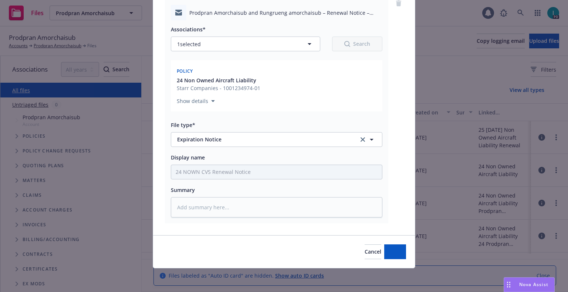
scroll to position [65, 0]
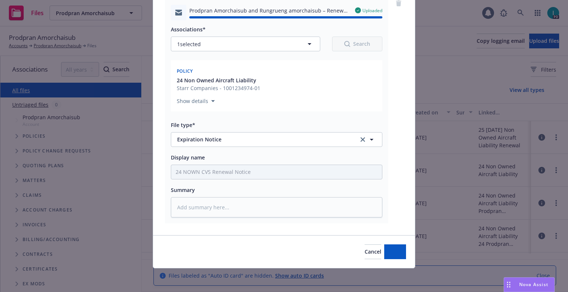
type textarea "x"
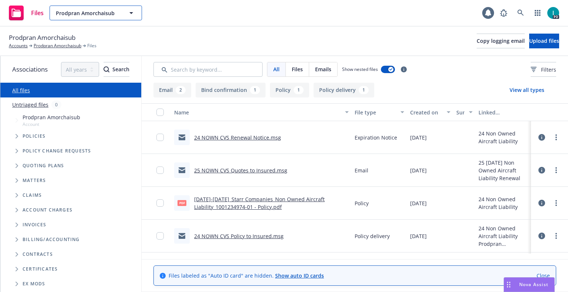
click at [84, 12] on span "Prodpran Amorchaisub" at bounding box center [88, 13] width 64 height 8
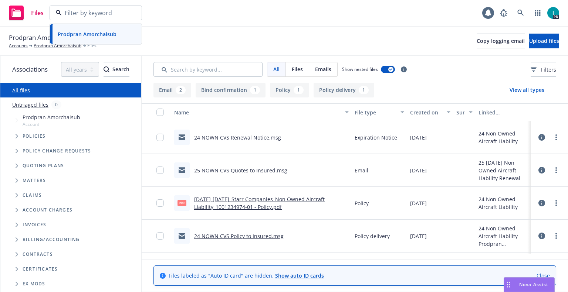
type input "f"
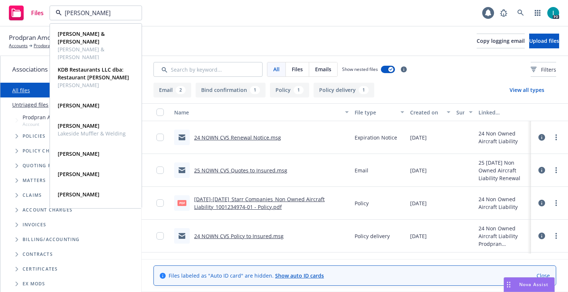
type input "gary mid"
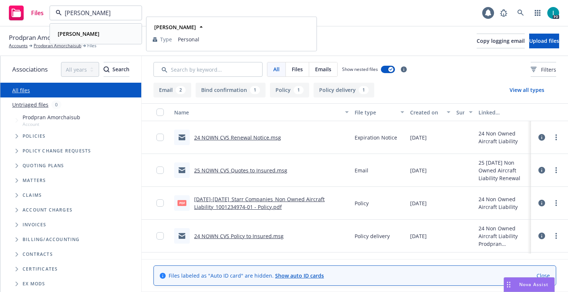
click at [91, 25] on div "Gary Midkiff Type Personal" at bounding box center [95, 34] width 91 height 20
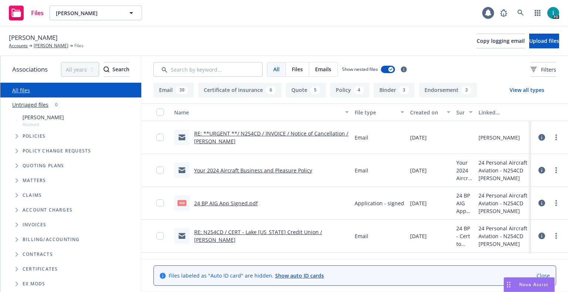
click at [234, 207] on link "24 BP AIG App Signed.pdf" at bounding box center [226, 203] width 64 height 7
click at [248, 24] on div "Files Gary Midkiff Gary Midkiff 1 PD" at bounding box center [284, 13] width 568 height 27
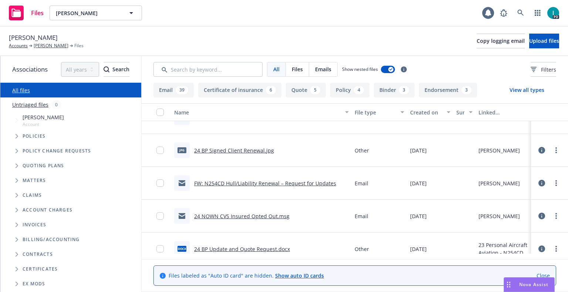
scroll to position [545, 0]
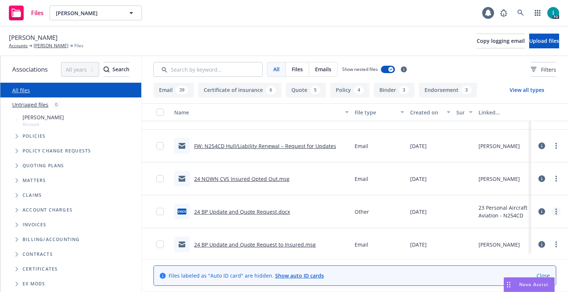
click at [556, 212] on link "more" at bounding box center [556, 211] width 9 height 9
drag, startPoint x: 510, startPoint y: 240, endPoint x: 516, endPoint y: 234, distance: 8.4
click at [510, 240] on link "Download" at bounding box center [523, 241] width 74 height 15
click at [555, 177] on icon "more" at bounding box center [555, 179] width 1 height 6
click at [505, 205] on link "Download" at bounding box center [523, 208] width 74 height 15
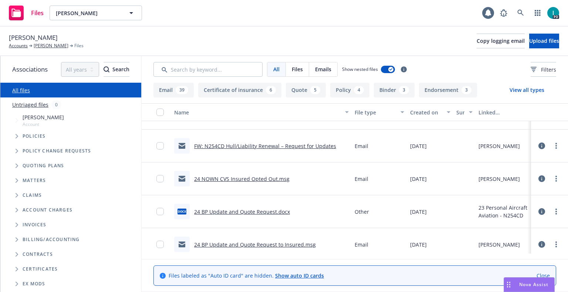
click at [37, 38] on span "Gary Midkiff" at bounding box center [33, 38] width 49 height 10
copy span "Gary Midkiff"
click at [529, 42] on button "Upload files" at bounding box center [544, 41] width 30 height 15
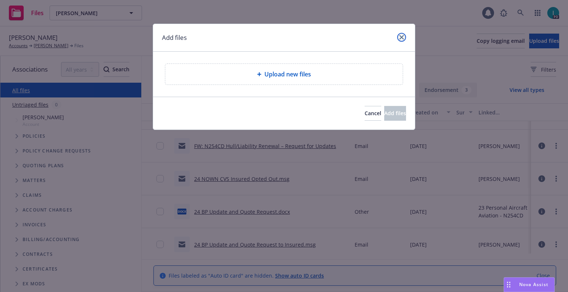
click at [403, 37] on icon "close" at bounding box center [401, 37] width 4 height 4
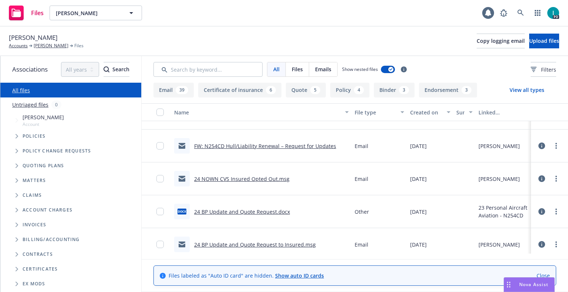
scroll to position [582, 0]
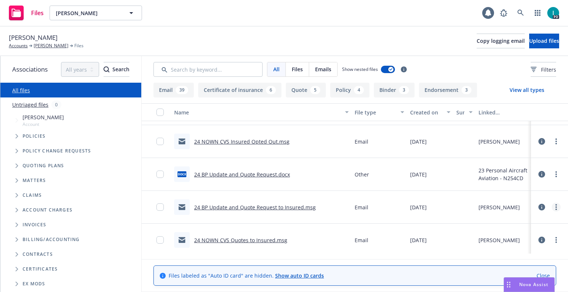
click at [553, 209] on link "more" at bounding box center [556, 207] width 9 height 9
click at [518, 238] on link "Download" at bounding box center [523, 237] width 74 height 15
click at [529, 44] on span "Upload files" at bounding box center [544, 40] width 30 height 7
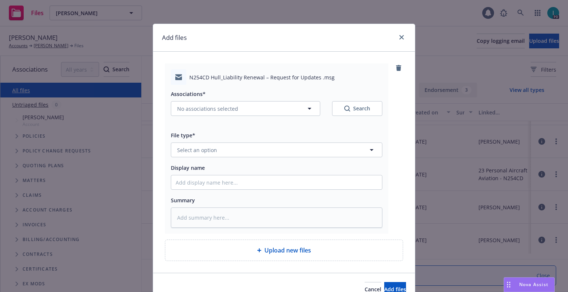
type textarea "x"
click at [211, 154] on span "Select an option" at bounding box center [197, 150] width 40 height 8
type input "ex"
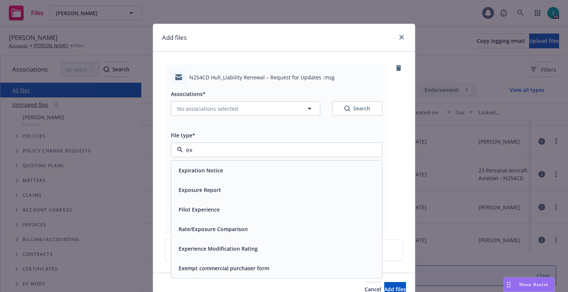
click at [215, 171] on span "Expiration Notice" at bounding box center [201, 171] width 44 height 8
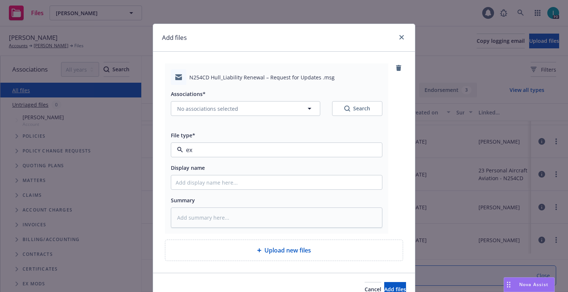
type textarea "x"
click at [233, 144] on button "Expiration Notice" at bounding box center [276, 150] width 211 height 15
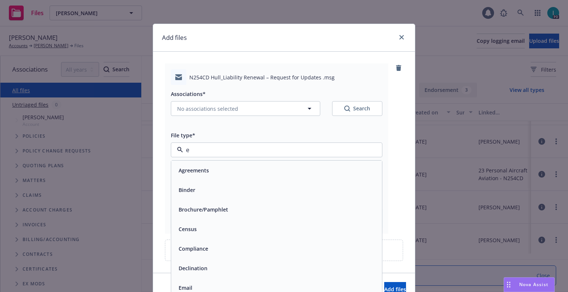
type input "em"
click at [203, 192] on div "Email" at bounding box center [277, 190] width 202 height 11
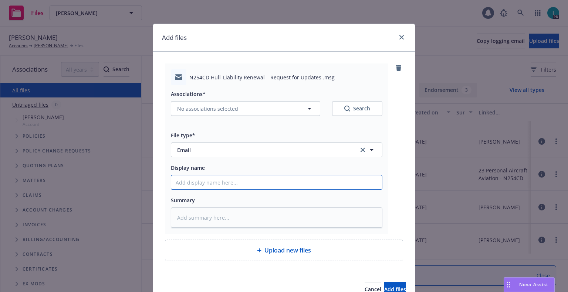
click at [210, 179] on input "Display name" at bounding box center [276, 183] width 211 height 14
type textarea "x"
type input "2"
type textarea "x"
type input "25"
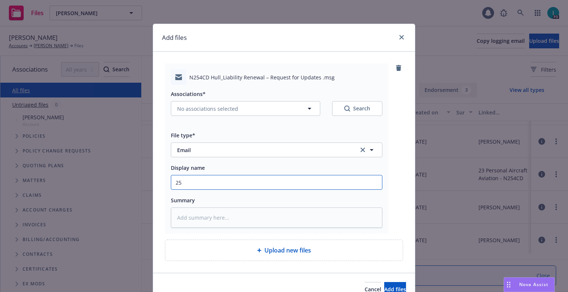
type textarea "x"
type input "25"
type textarea "x"
type input "25 BP Update and Quote Request to Insured"
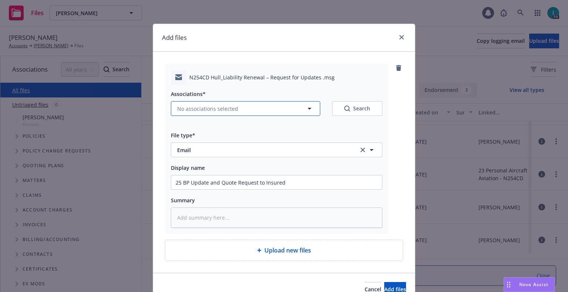
click at [204, 115] on button "No associations selected" at bounding box center [245, 108] width 149 height 15
type textarea "x"
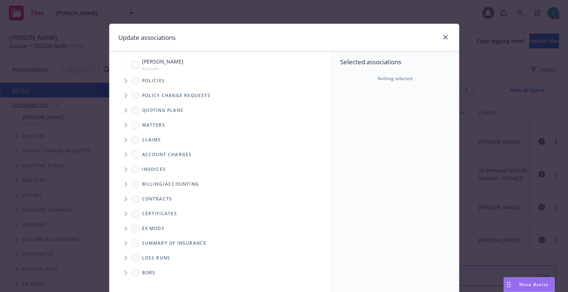
click at [123, 78] on span "Tree Example" at bounding box center [126, 81] width 12 height 12
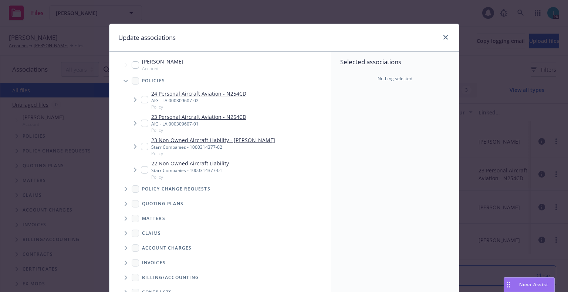
click at [141, 104] on div "24 Personal Aircraft Aviation - N254CD AIG - LA 000309607-02 Policy" at bounding box center [193, 100] width 105 height 20
checkbox input "true"
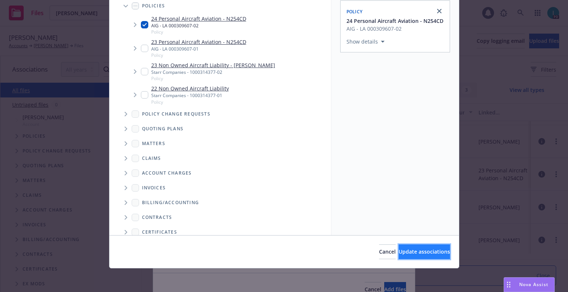
click at [416, 254] on span "Update associations" at bounding box center [423, 251] width 51 height 7
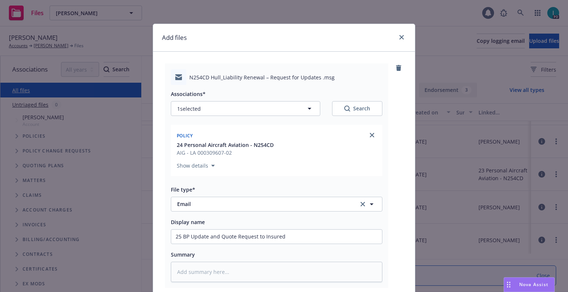
scroll to position [92, 0]
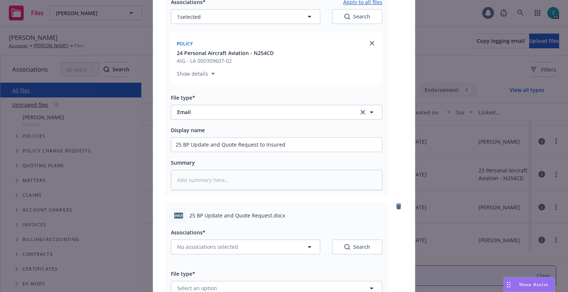
type textarea "x"
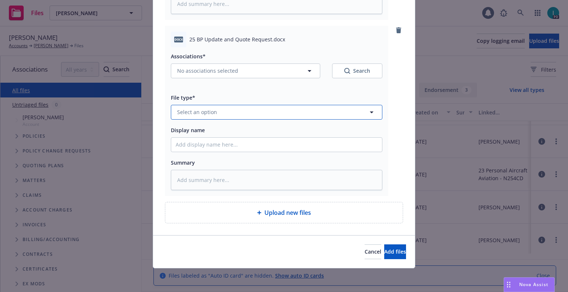
click at [238, 112] on button "Select an option" at bounding box center [276, 112] width 211 height 15
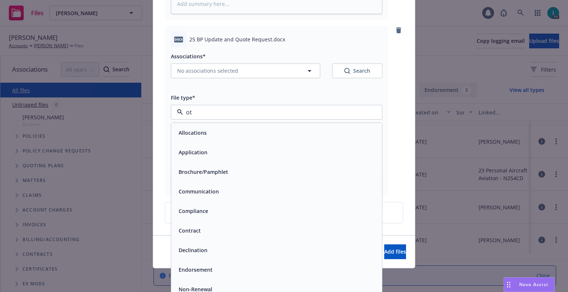
type input "oth"
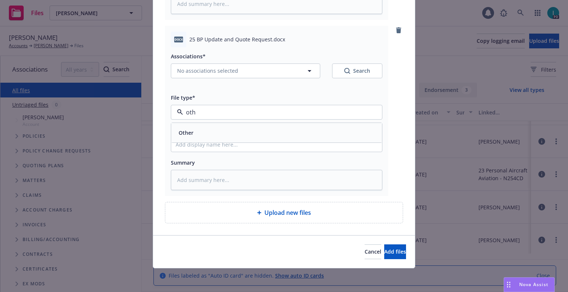
click at [210, 133] on div "Other" at bounding box center [277, 133] width 202 height 11
type textarea "x"
type input "2"
type textarea "x"
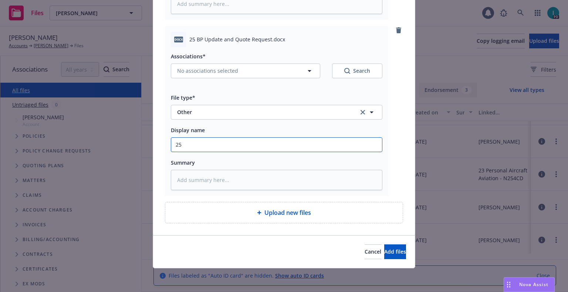
type input "25"
type textarea "x"
type input "25 v"
type textarea "x"
type input "25"
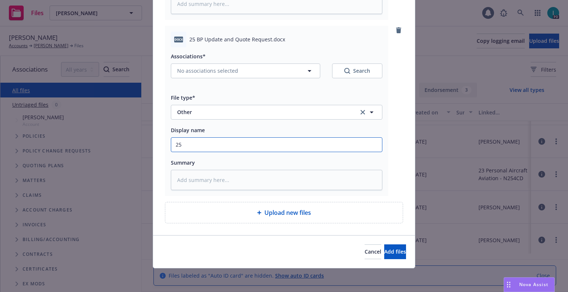
type textarea "x"
type input "25 BP Update and Quote Request"
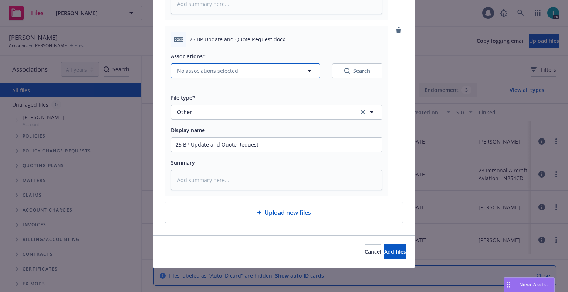
click at [204, 72] on span "No associations selected" at bounding box center [207, 71] width 61 height 8
type textarea "x"
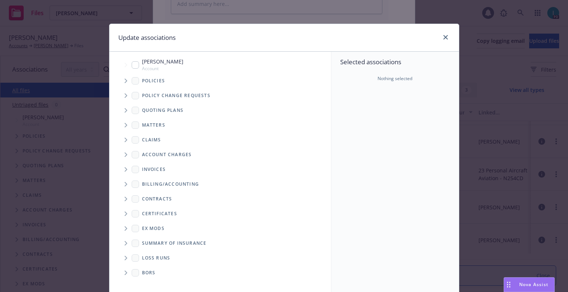
click at [121, 83] on span "Tree Example" at bounding box center [126, 81] width 12 height 12
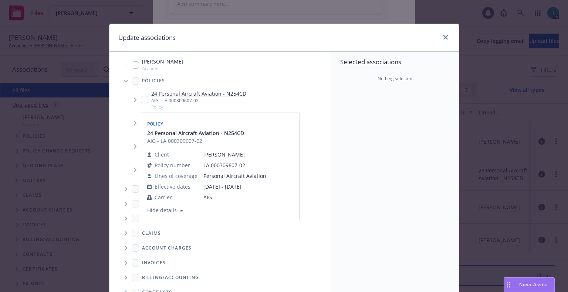
click at [141, 102] on input "Tree Example" at bounding box center [144, 99] width 7 height 7
checkbox input "true"
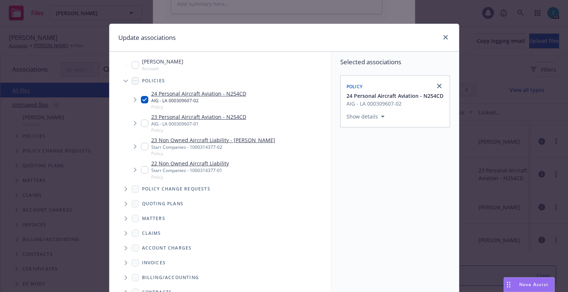
scroll to position [75, 0]
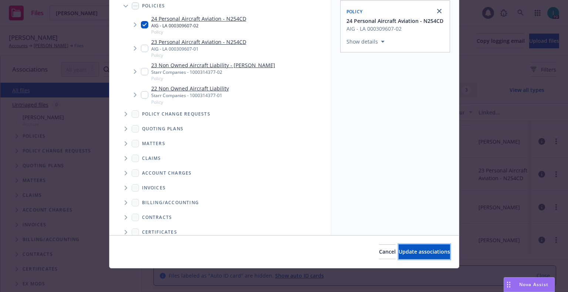
click at [411, 255] on span "Update associations" at bounding box center [423, 251] width 51 height 7
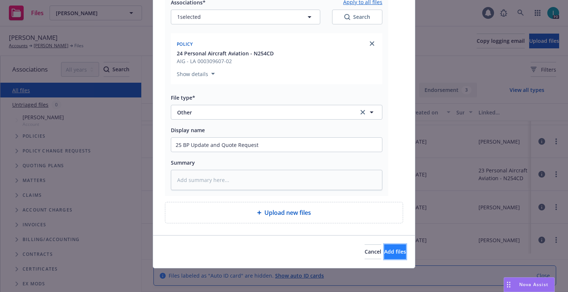
click at [384, 250] on span "Add files" at bounding box center [395, 251] width 22 height 7
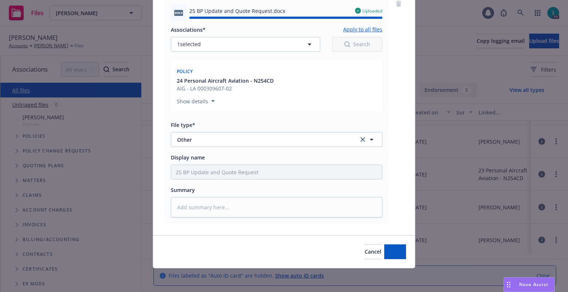
type textarea "x"
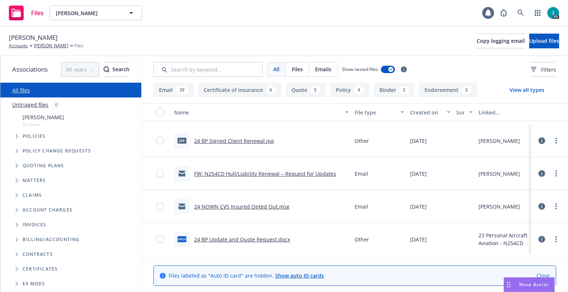
scroll to position [648, 0]
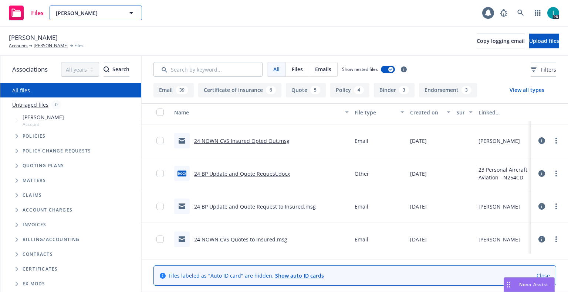
click at [103, 11] on span "Gary Midkiff" at bounding box center [88, 13] width 64 height 8
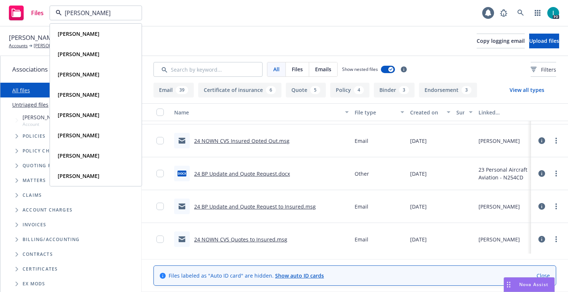
type input "paul glav"
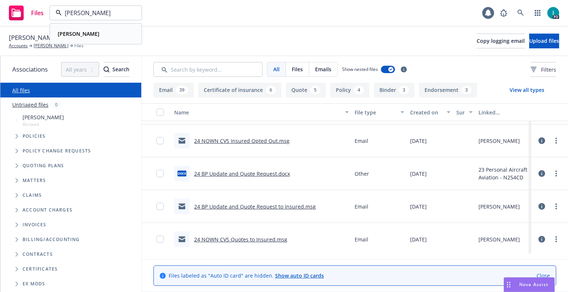
click at [104, 34] on div "Paul Glavin" at bounding box center [96, 33] width 82 height 11
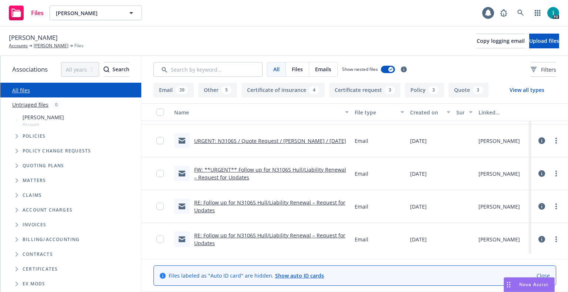
click at [40, 37] on span "Paul Glavin" at bounding box center [33, 38] width 49 height 10
copy span "Paul Glavin"
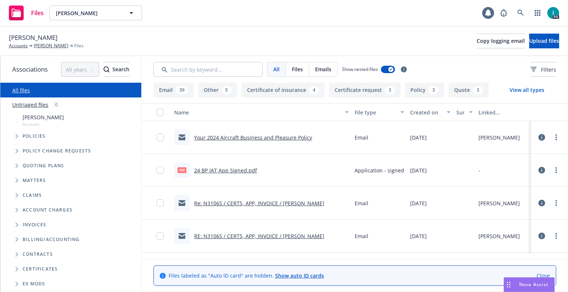
click at [222, 175] on div "pdf 24 BP IAT App Signed.pdf" at bounding box center [215, 171] width 83 height 16
click at [223, 170] on link "24 BP IAT App Signed.pdf" at bounding box center [225, 170] width 63 height 7
click at [226, 35] on div "Paul Glavin Accounts Paul Glavin Files Copy logging email Upload files" at bounding box center [284, 41] width 550 height 16
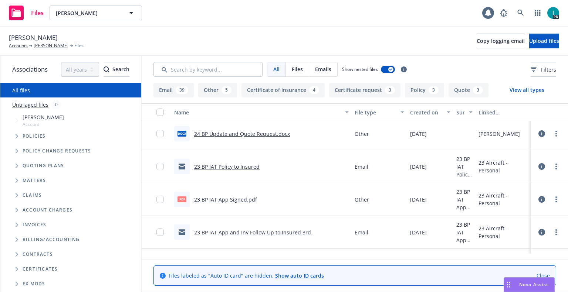
scroll to position [813, 0]
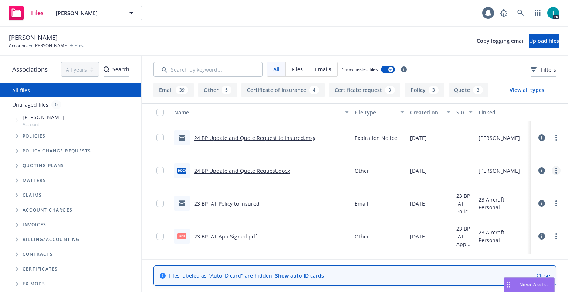
click at [554, 168] on link "more" at bounding box center [556, 170] width 9 height 9
click at [498, 198] on link "Download" at bounding box center [523, 200] width 74 height 15
click at [552, 139] on link "more" at bounding box center [556, 137] width 9 height 9
click at [497, 164] on link "Download" at bounding box center [523, 167] width 74 height 15
click at [529, 40] on span "Upload files" at bounding box center [544, 40] width 30 height 7
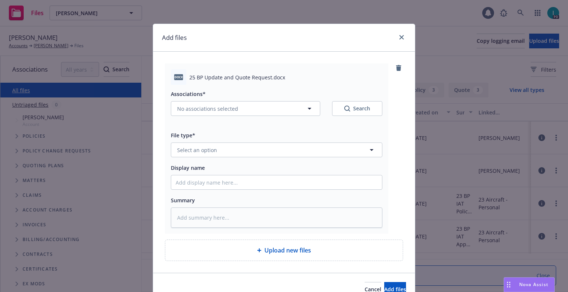
type textarea "x"
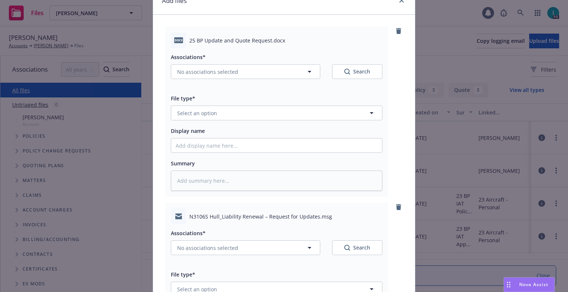
scroll to position [74, 0]
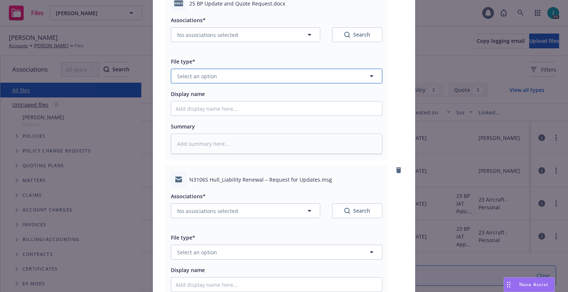
click at [210, 73] on span "Select an option" at bounding box center [197, 76] width 40 height 8
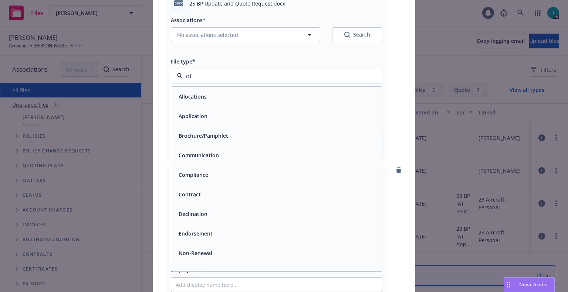
type input "oth"
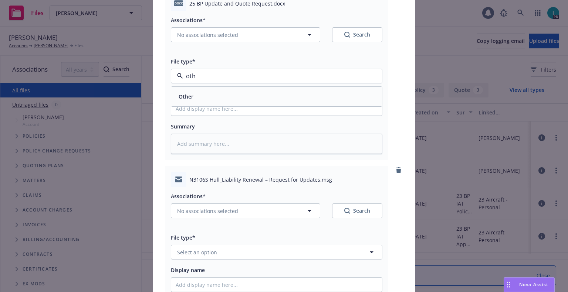
click at [201, 96] on div "Other" at bounding box center [277, 96] width 202 height 11
click at [206, 108] on input "Display name" at bounding box center [276, 109] width 211 height 14
type textarea "x"
type input "2"
type textarea "x"
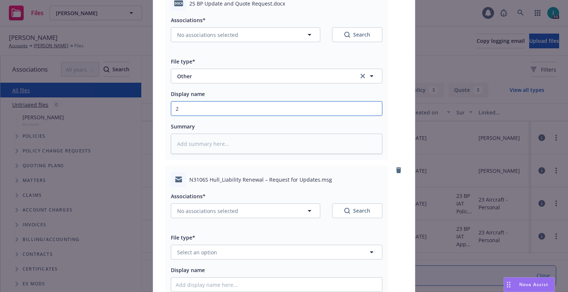
type input "25"
type textarea "x"
type input "25"
type textarea "x"
type input "25 BP Update and Quote Request"
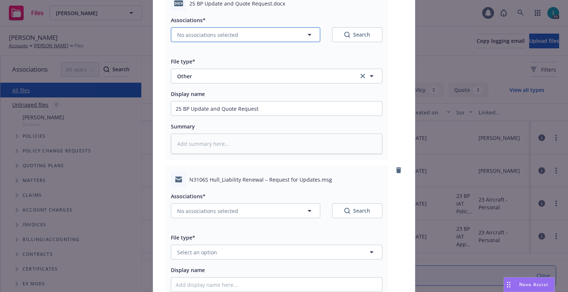
click at [203, 34] on span "No associations selected" at bounding box center [207, 35] width 61 height 8
type textarea "x"
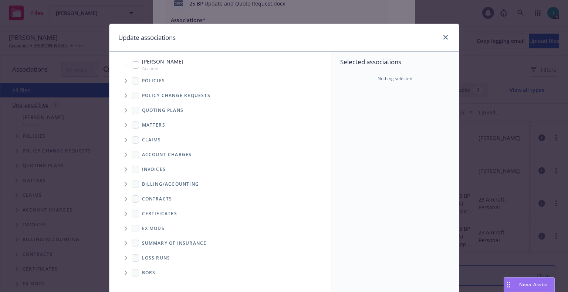
click at [126, 82] on span "Tree Example" at bounding box center [126, 81] width 12 height 12
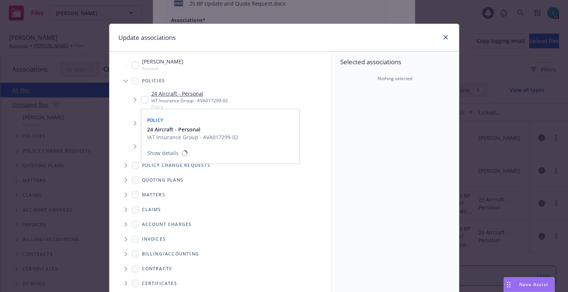
click at [141, 95] on div "24 Aircraft - Personal IAT Insurance Group - AVA017299-02 Policy" at bounding box center [184, 100] width 87 height 20
checkbox input "true"
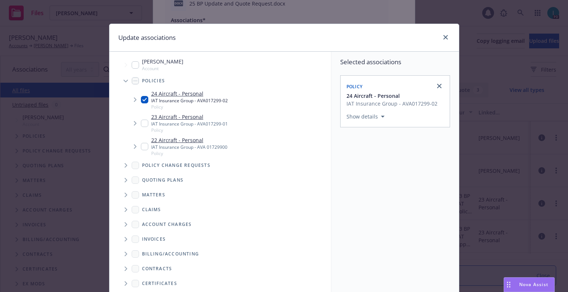
scroll to position [75, 0]
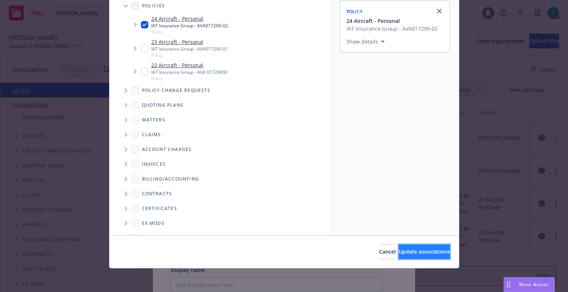
click at [410, 247] on button "Update associations" at bounding box center [423, 252] width 51 height 15
type textarea "x"
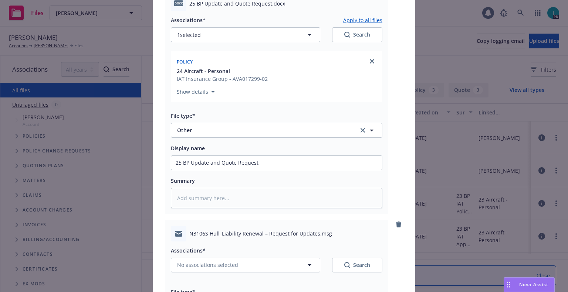
scroll to position [259, 0]
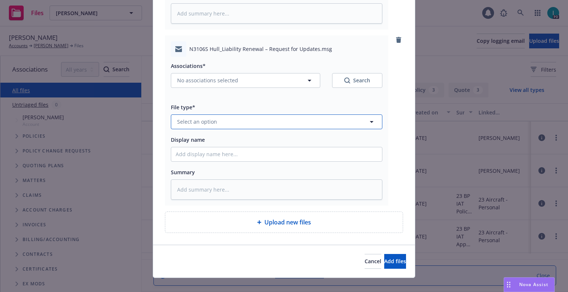
click at [204, 121] on span "Select an option" at bounding box center [197, 122] width 40 height 8
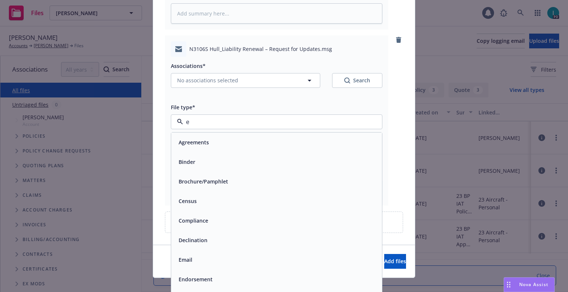
type input "em"
click at [219, 164] on div "Email" at bounding box center [277, 162] width 202 height 11
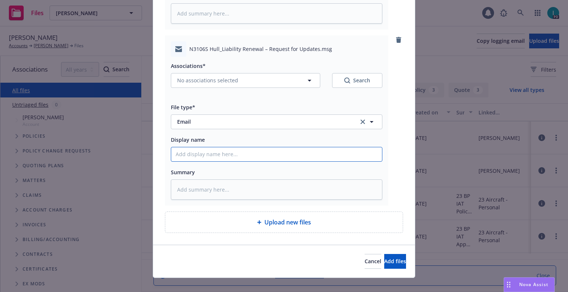
type textarea "x"
type input "2"
type textarea "x"
type input "25"
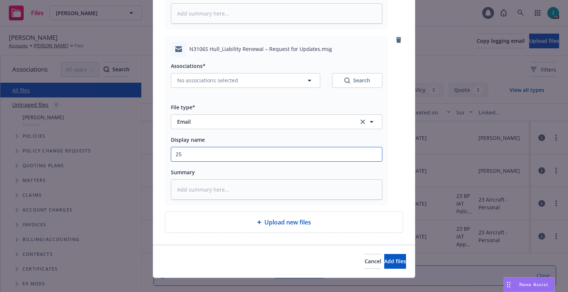
type textarea "x"
type input "25 BP Update and Quote Request to Insured"
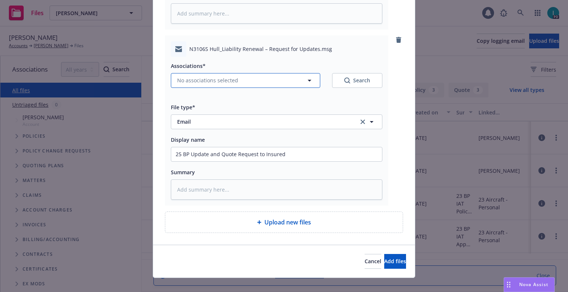
click at [214, 76] on button "No associations selected" at bounding box center [245, 80] width 149 height 15
type textarea "x"
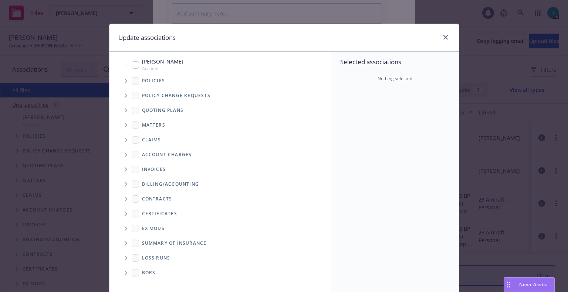
click at [125, 81] on icon "Tree Example" at bounding box center [126, 81] width 3 height 4
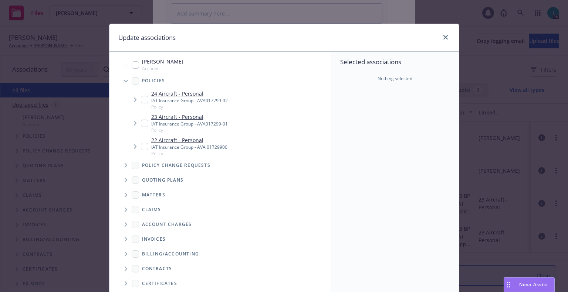
click at [143, 101] on input "Tree Example" at bounding box center [144, 99] width 7 height 7
checkbox input "true"
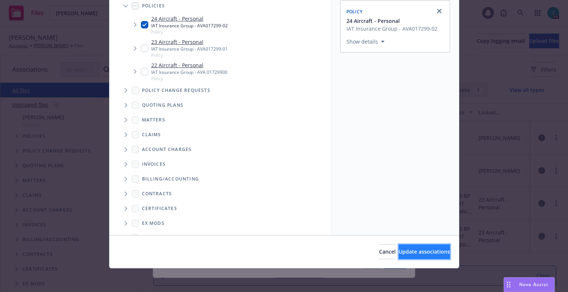
click at [398, 251] on span "Update associations" at bounding box center [423, 251] width 51 height 7
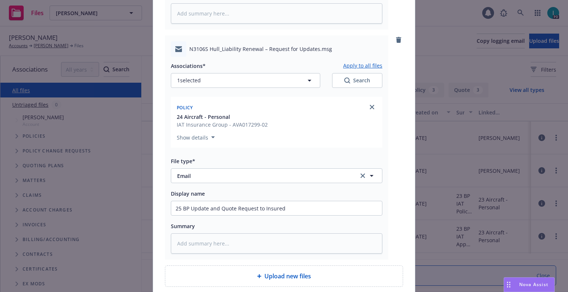
scroll to position [322, 0]
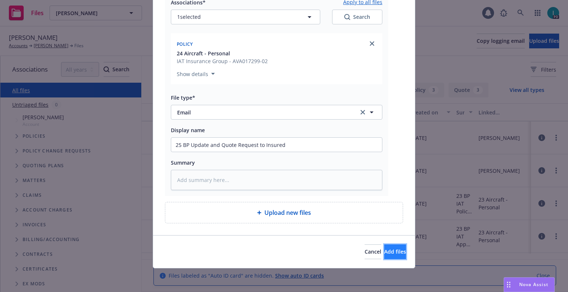
click at [388, 251] on span "Add files" at bounding box center [395, 251] width 22 height 7
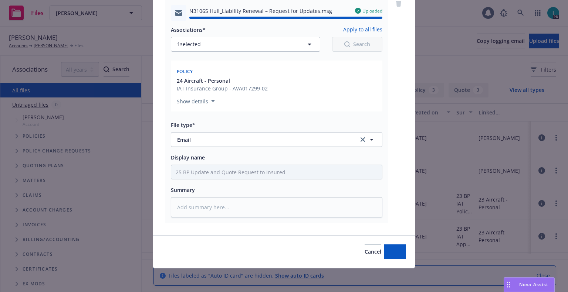
type textarea "x"
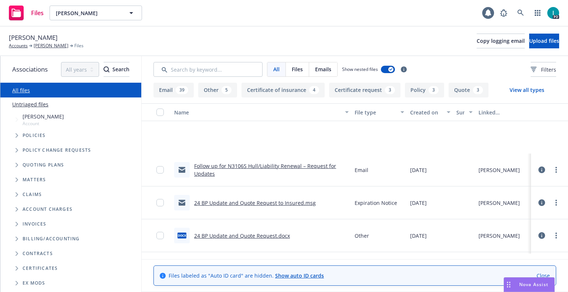
scroll to position [879, 0]
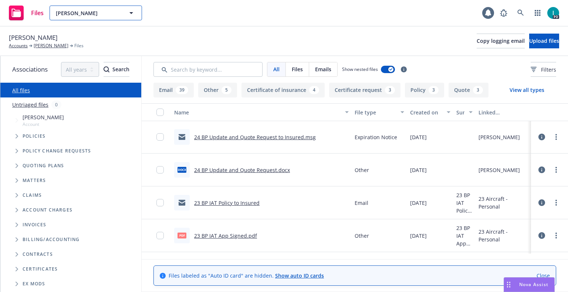
click at [62, 12] on span "Paul Glavin" at bounding box center [88, 13] width 64 height 8
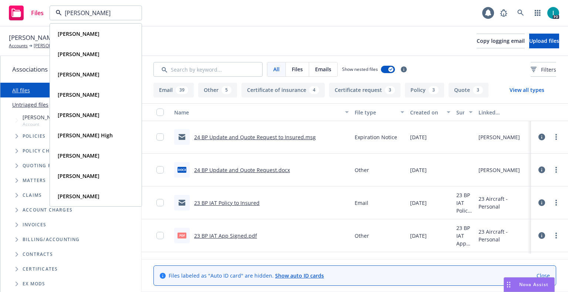
type input "christopher ban"
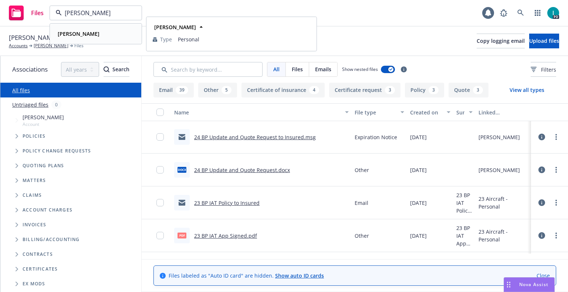
click at [95, 33] on strong "Christopher Banys" at bounding box center [79, 33] width 42 height 7
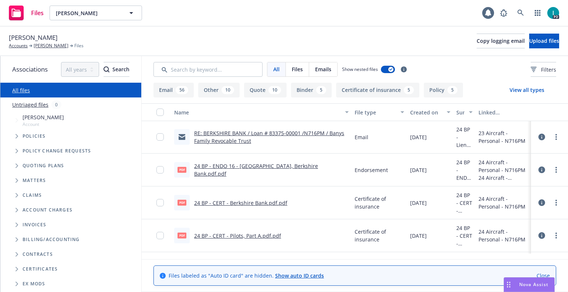
click at [54, 36] on span "Christopher Banys" at bounding box center [33, 38] width 49 height 10
copy span "Christopher Banys"
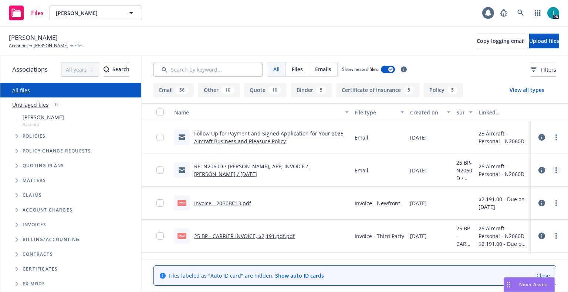
click at [555, 169] on circle "more" at bounding box center [555, 167] width 1 height 1
click at [515, 198] on link "Download" at bounding box center [523, 200] width 74 height 15
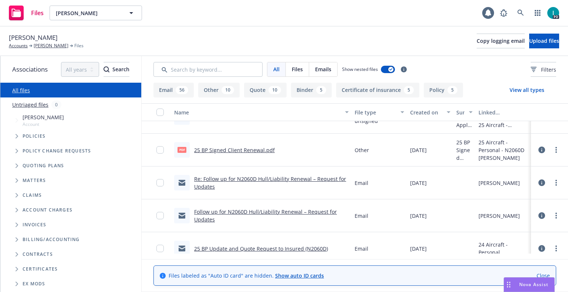
scroll to position [481, 0]
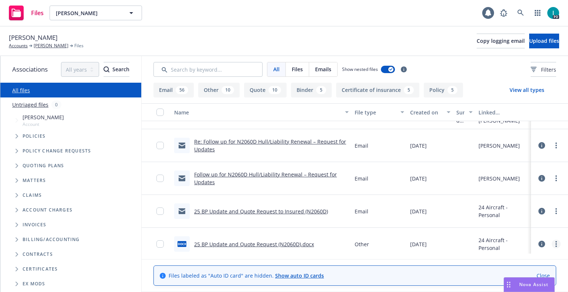
click at [555, 244] on icon "more" at bounding box center [555, 244] width 1 height 6
click at [514, 206] on link "Download" at bounding box center [528, 205] width 74 height 15
click at [554, 211] on link "more" at bounding box center [556, 211] width 9 height 9
click at [515, 240] on link "Download" at bounding box center [523, 241] width 74 height 15
click at [371, 31] on div "Christopher Banys Accounts Christopher Banys Files Copy logging email Upload fi…" at bounding box center [284, 42] width 568 height 30
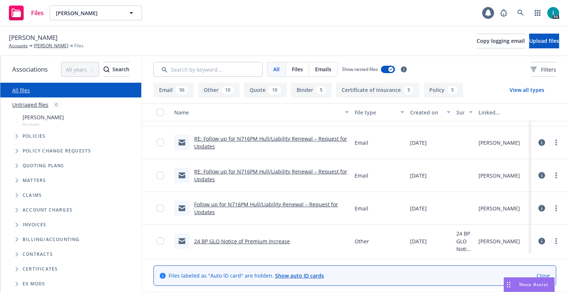
scroll to position [1700, 0]
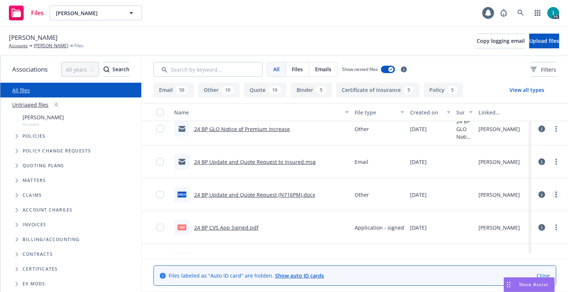
click at [556, 193] on link "more" at bounding box center [556, 194] width 9 height 9
click at [518, 223] on link "Download" at bounding box center [523, 224] width 74 height 15
click at [555, 164] on circle "more" at bounding box center [555, 163] width 1 height 1
click at [521, 191] on link "Download" at bounding box center [523, 191] width 74 height 15
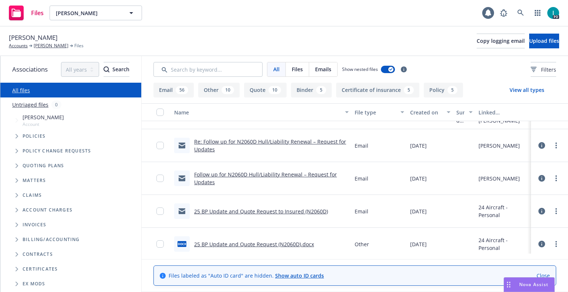
scroll to position [370, 0]
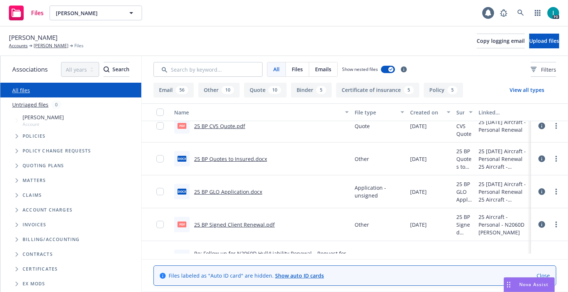
click at [345, 8] on div "Files Christopher Banys Christopher Banys 1 PD" at bounding box center [284, 13] width 568 height 27
click at [529, 41] on span "Upload files" at bounding box center [544, 40] width 30 height 7
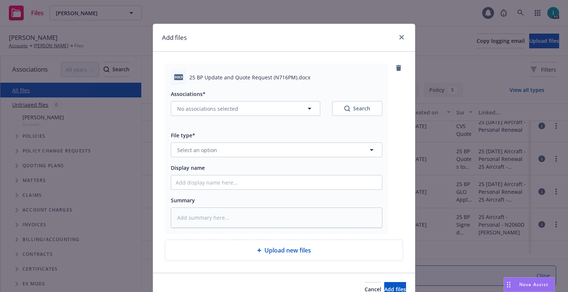
type textarea "x"
click at [241, 142] on div "File type* Select an option" at bounding box center [276, 144] width 211 height 27
click at [238, 147] on button "Select an option" at bounding box center [276, 150] width 211 height 15
type input "oth"
click at [226, 170] on div "Other" at bounding box center [277, 170] width 202 height 11
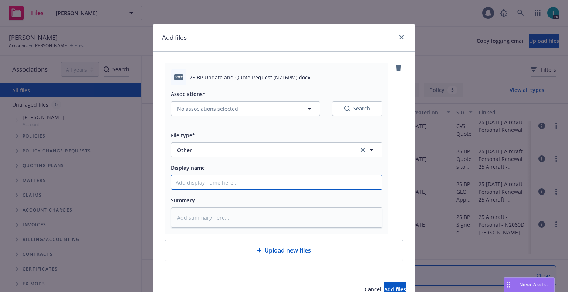
click at [220, 181] on input "Display name" at bounding box center [276, 183] width 211 height 14
type textarea "x"
type input "2"
type textarea "x"
type input "254"
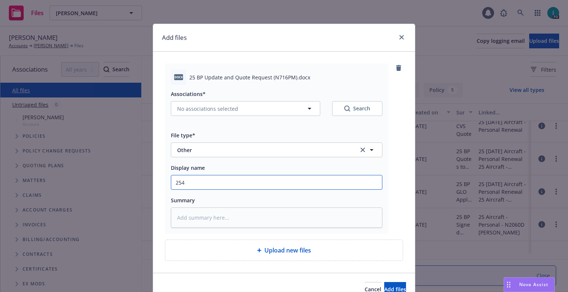
type textarea "x"
type input "254"
type textarea "x"
type input "25"
type textarea "x"
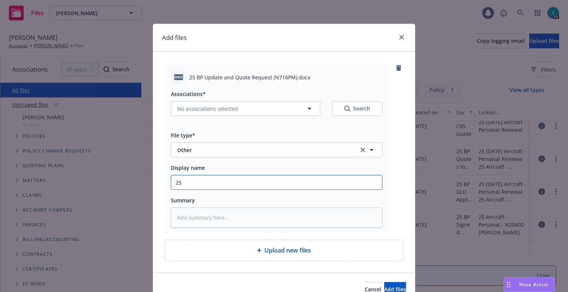
type input "25"
type textarea "x"
type input "25 BP Update and Quote Request"
type textarea "x"
type input "25 BP Update and Quote Request"
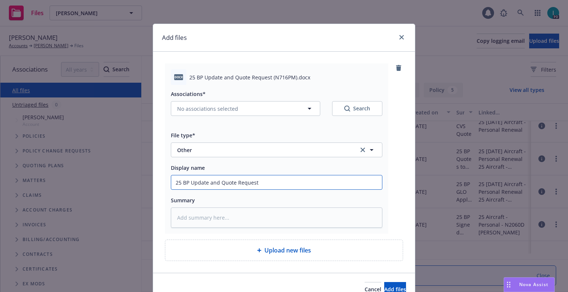
type textarea "x"
type input "25 BP Update and Quote Request ("
type textarea "x"
type input "25 BP Update and Quote Request ()"
click at [256, 181] on input "25 BP Update and Quote Request ()" at bounding box center [276, 183] width 211 height 14
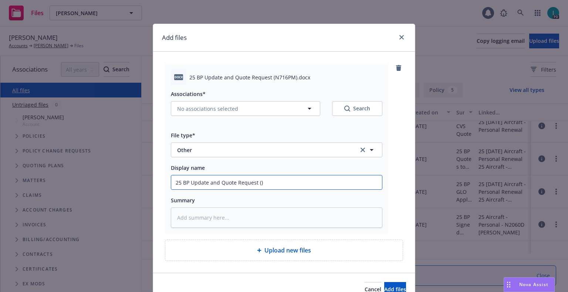
type textarea "x"
type input "25 BP Update and Quote Request (N)"
type textarea "x"
type input "25 BP Update and Quote Request (N7)"
type textarea "x"
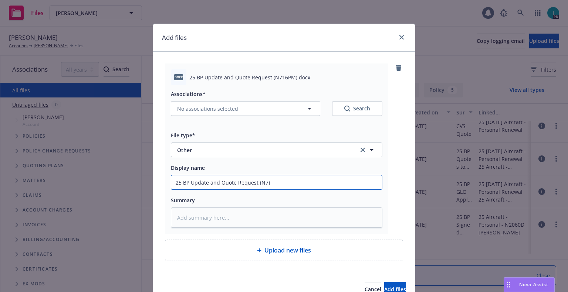
type input "25 BP Update and Quote Request (N71)"
type textarea "x"
type input "25 BP Update and Quote Request (N716)"
type textarea "x"
type input "25 BP Update and Quote Request (N716P)"
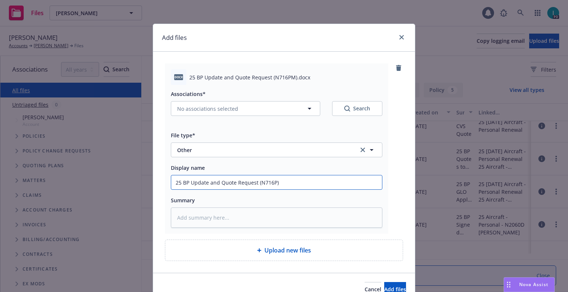
type textarea "x"
type input "25 BP Update and Quote Request (N716PM)"
click at [221, 117] on div "Associations* No associations selected Search" at bounding box center [276, 106] width 211 height 35
click at [214, 112] on span "No associations selected" at bounding box center [207, 109] width 61 height 8
type textarea "x"
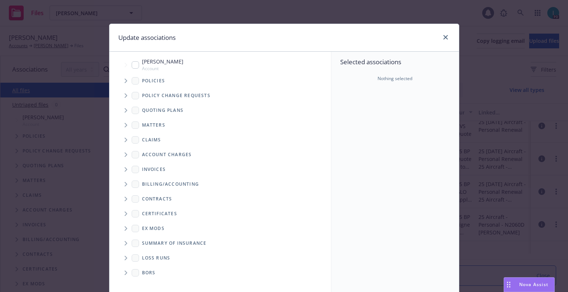
click at [125, 82] on icon "Tree Example" at bounding box center [126, 81] width 3 height 4
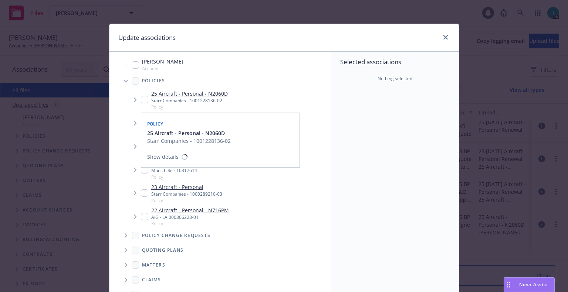
click at [141, 99] on input "Tree Example" at bounding box center [144, 99] width 7 height 7
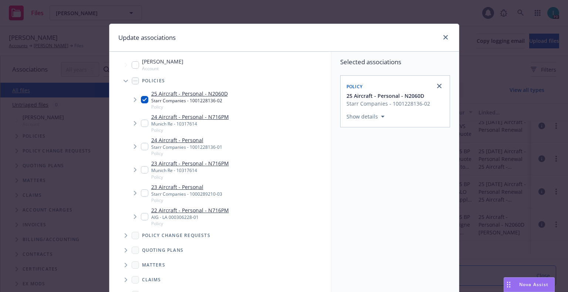
click at [141, 95] on div "25 Aircraft - Personal - N2060D Starr Companies - 1001228136-02 Policy" at bounding box center [184, 100] width 87 height 20
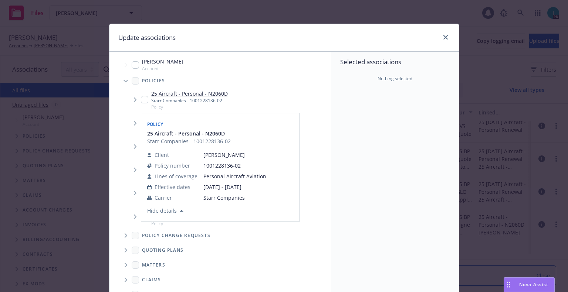
click at [142, 122] on div "Policy 25 Aircraft - Personal - N2060D Starr Companies - 1001228136-02 Client C…" at bounding box center [220, 167] width 158 height 108
checkbox input "true"
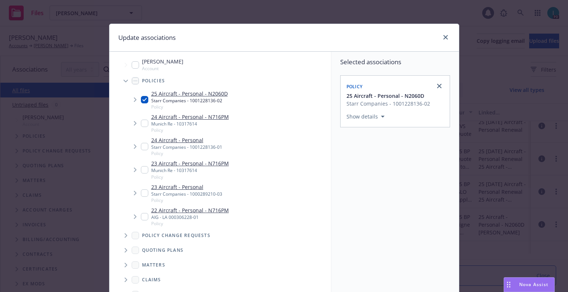
scroll to position [75, 0]
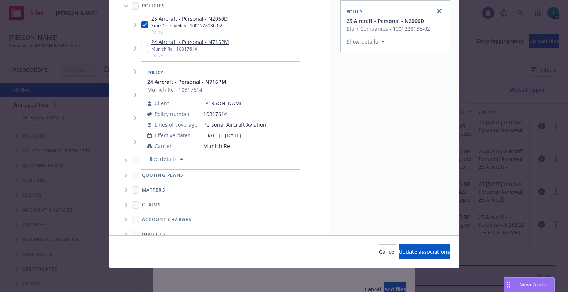
click at [141, 47] on input "Tree Example" at bounding box center [144, 48] width 7 height 7
checkbox input "true"
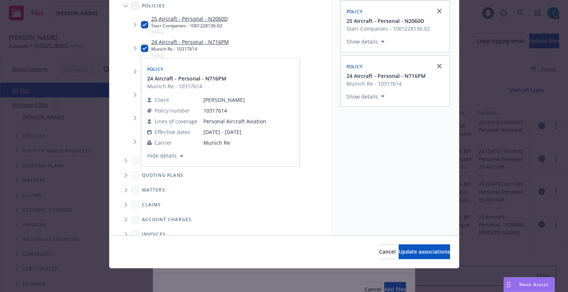
click at [142, 24] on input "Tree Example" at bounding box center [144, 24] width 7 height 7
checkbox input "false"
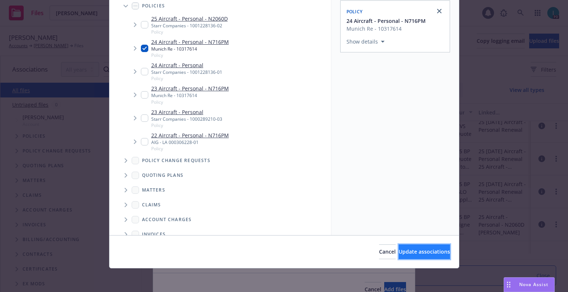
click at [401, 245] on button "Update associations" at bounding box center [423, 252] width 51 height 15
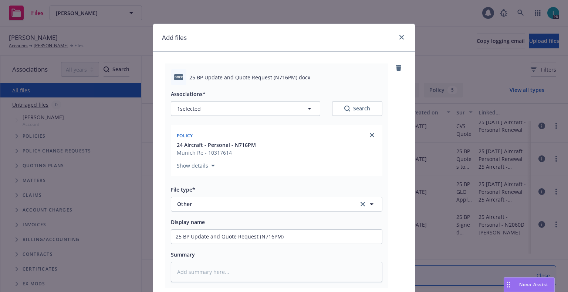
scroll to position [92, 0]
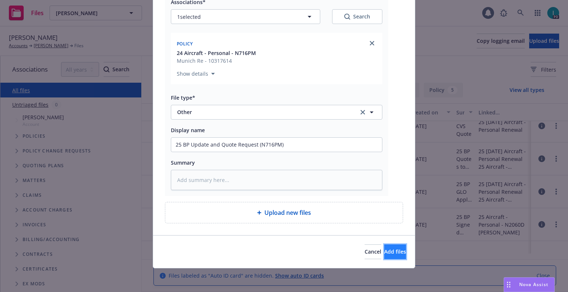
click at [384, 255] on span "Add files" at bounding box center [395, 251] width 22 height 7
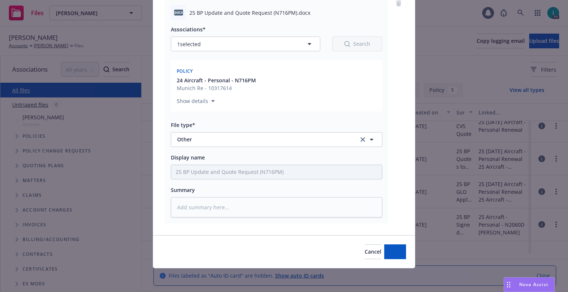
scroll to position [65, 0]
type textarea "x"
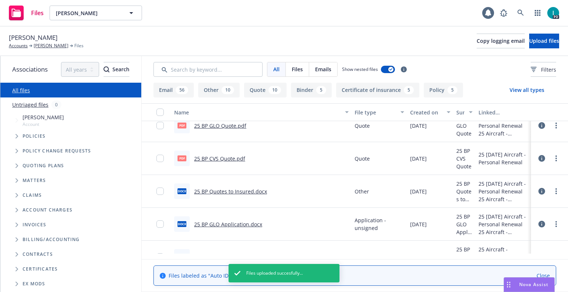
scroll to position [403, 0]
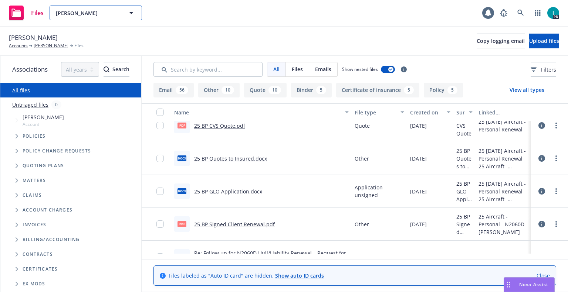
click at [103, 13] on span "Christopher Banys" at bounding box center [88, 13] width 64 height 8
type input "michael widdow"
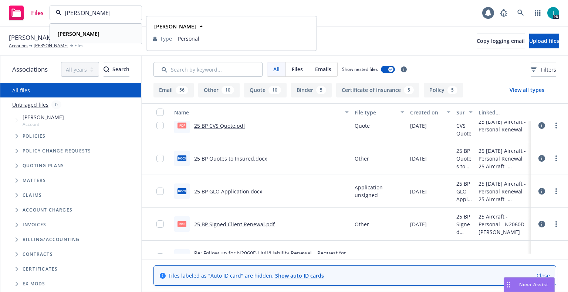
click at [105, 28] on div "Michael Widdows" at bounding box center [96, 33] width 82 height 11
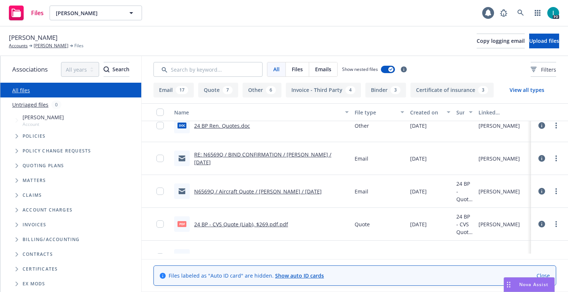
click at [40, 40] on span "Michael Widdows" at bounding box center [33, 38] width 49 height 10
copy span "Michael Widdows"
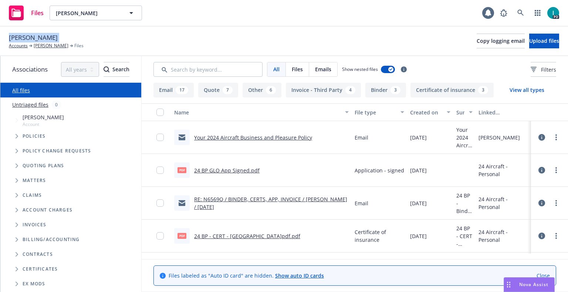
click at [220, 170] on link "24 BP GLO App Signed.pdf" at bounding box center [226, 170] width 65 height 7
click at [214, 43] on div "Michael Widdows Accounts Michael Widdows Files Copy logging email Upload files" at bounding box center [284, 41] width 550 height 16
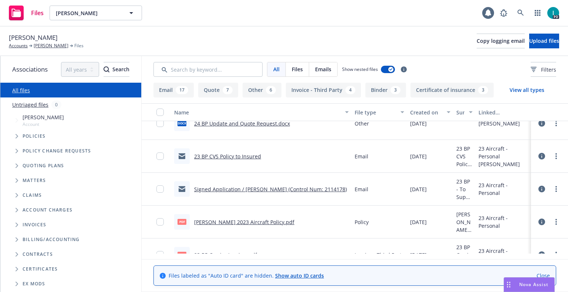
scroll to position [554, 0]
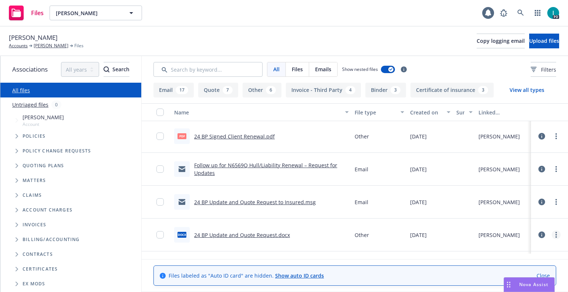
click at [553, 236] on link "more" at bounding box center [556, 235] width 9 height 9
click at [521, 197] on link "Download" at bounding box center [528, 196] width 74 height 15
click at [555, 203] on icon "more" at bounding box center [555, 202] width 1 height 6
click at [507, 232] on link "Download" at bounding box center [523, 232] width 74 height 15
drag, startPoint x: 355, startPoint y: 22, endPoint x: 367, endPoint y: 21, distance: 12.2
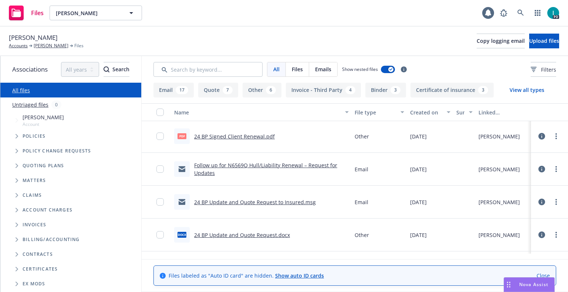
click at [356, 22] on div "Files Michael Widdows Michael Widdows 1 PD" at bounding box center [284, 13] width 568 height 27
click at [535, 41] on span "Upload files" at bounding box center [544, 40] width 30 height 7
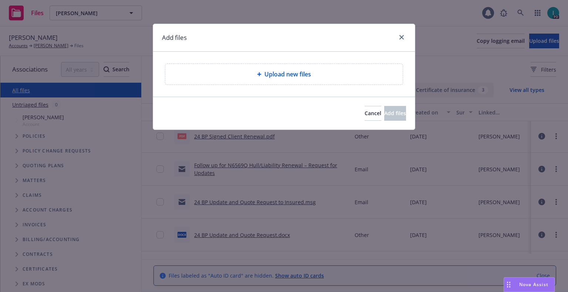
type textarea "x"
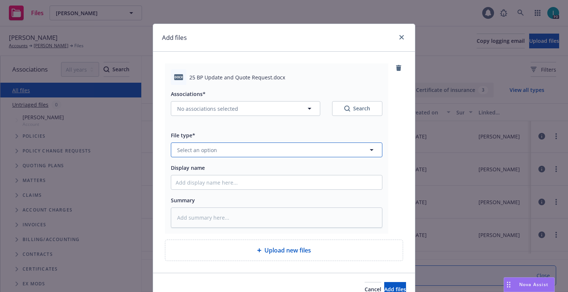
click at [215, 151] on button "Select an option" at bounding box center [276, 150] width 211 height 15
type input "oth"
click at [206, 159] on div "Associations* No associations selected Search File type* oth Other Display name…" at bounding box center [276, 156] width 211 height 143
click at [214, 174] on div "Display name" at bounding box center [276, 176] width 211 height 27
click at [211, 152] on span "Select an option" at bounding box center [197, 150] width 40 height 8
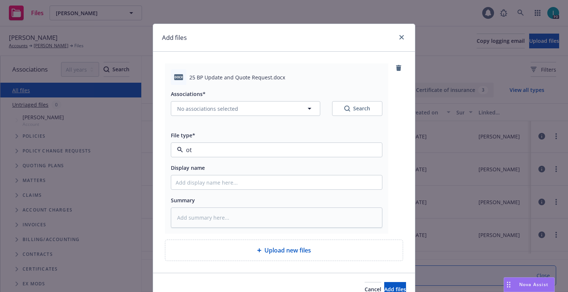
type input "oth"
click at [202, 175] on div "Other" at bounding box center [277, 170] width 202 height 11
click at [202, 183] on input "Display name" at bounding box center [276, 183] width 211 height 14
type textarea "x"
type input "2"
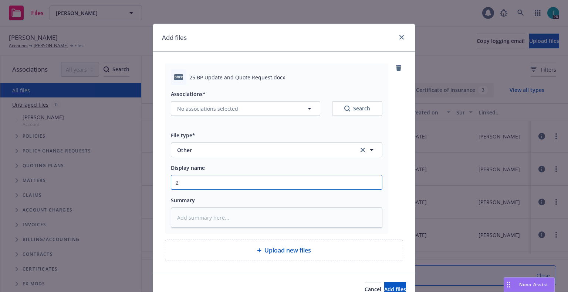
type textarea "x"
type input "25"
type textarea "x"
type input "25 BP Update and Quote Request"
click at [215, 101] on div "Associations* No associations selected Search" at bounding box center [276, 102] width 211 height 27
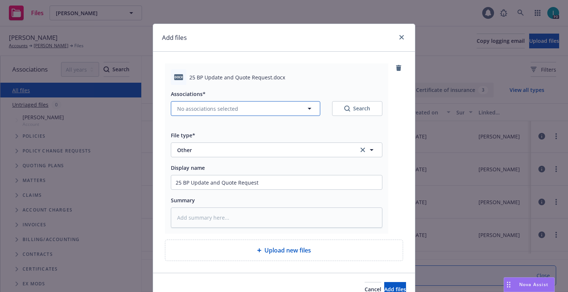
click at [218, 104] on button "No associations selected" at bounding box center [245, 108] width 149 height 15
type textarea "x"
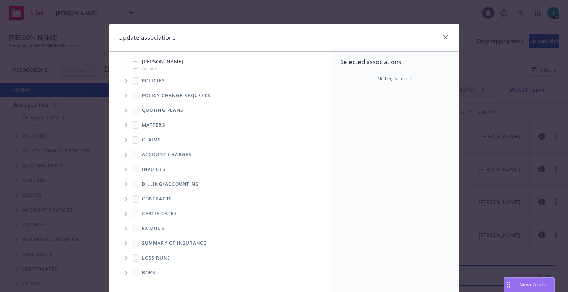
click at [127, 79] on span "Tree Example" at bounding box center [126, 81] width 12 height 12
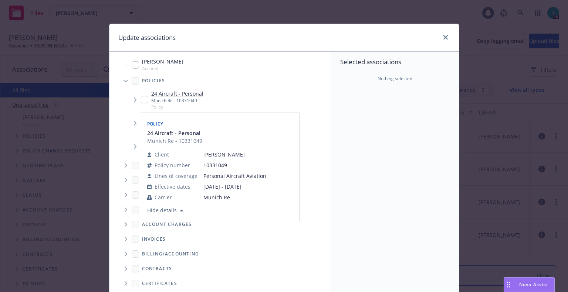
click at [141, 99] on input "Tree Example" at bounding box center [144, 99] width 7 height 7
checkbox input "true"
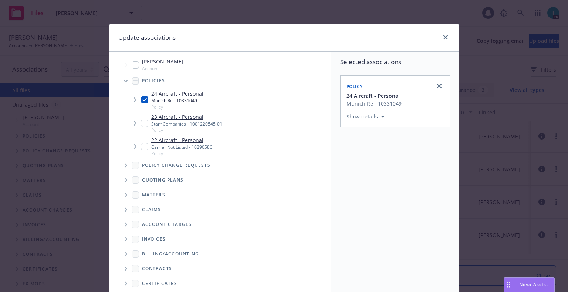
scroll to position [75, 0]
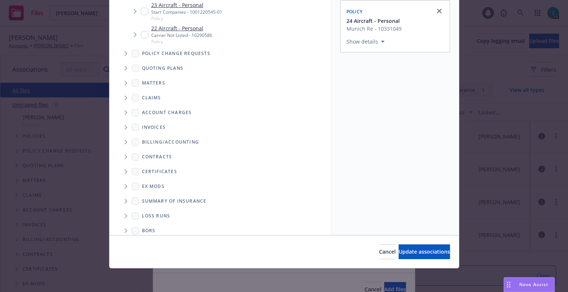
click at [418, 263] on div "Cancel Update associations" at bounding box center [283, 251] width 349 height 33
click at [414, 261] on div "Cancel Update associations" at bounding box center [283, 251] width 349 height 33
click at [413, 257] on button "Update associations" at bounding box center [423, 252] width 51 height 15
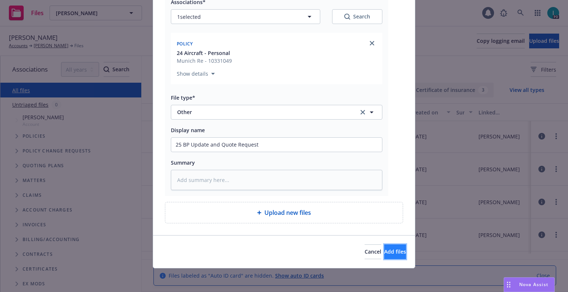
click at [387, 250] on span "Add files" at bounding box center [395, 251] width 22 height 7
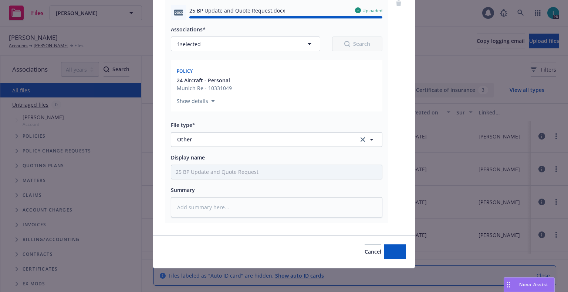
type textarea "x"
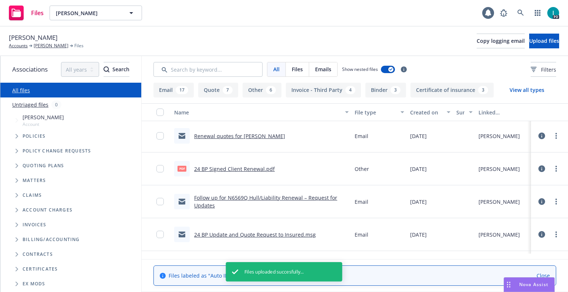
scroll to position [587, 0]
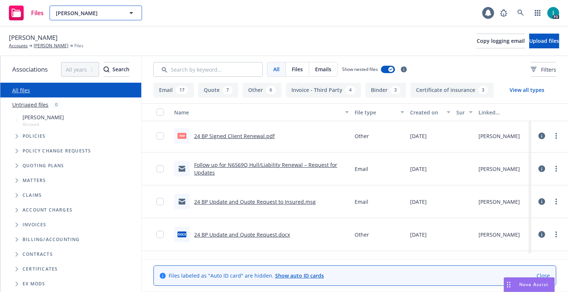
click at [114, 14] on span "Michael Widdows" at bounding box center [88, 13] width 64 height 8
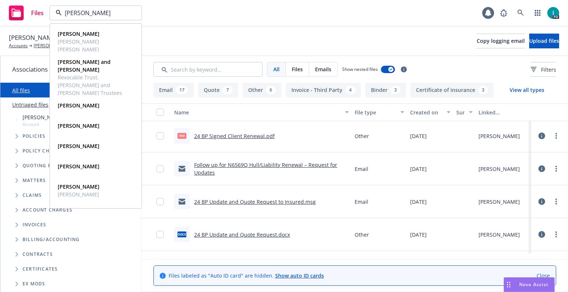
type input "richard bra"
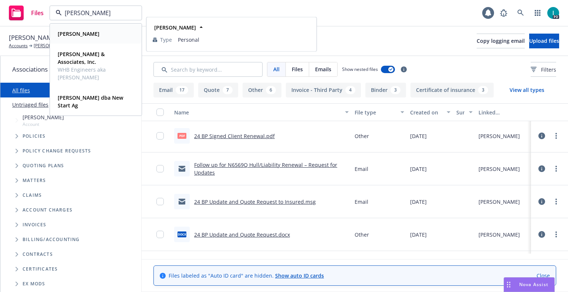
click at [99, 33] on div "[PERSON_NAME]" at bounding box center [96, 33] width 82 height 11
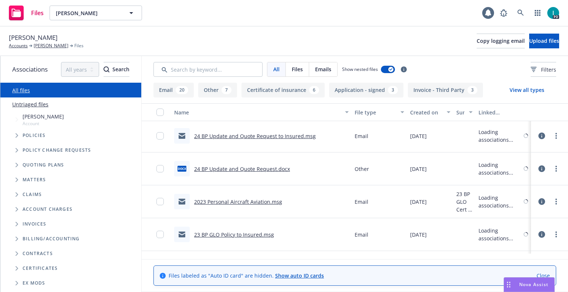
click at [37, 39] on span "[PERSON_NAME]" at bounding box center [33, 38] width 49 height 10
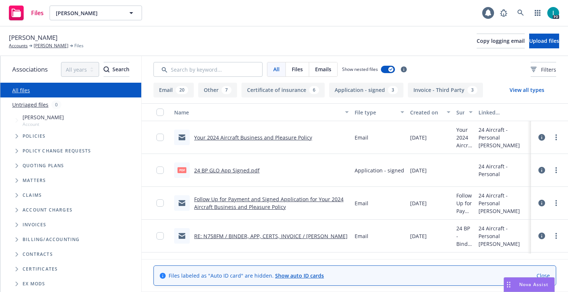
click at [233, 169] on link "24 BP GLO App Signed.pdf" at bounding box center [226, 170] width 65 height 7
click at [234, 31] on div "Richard Bradley Accounts Richard Bradley Files Copy logging email Upload files" at bounding box center [284, 42] width 568 height 30
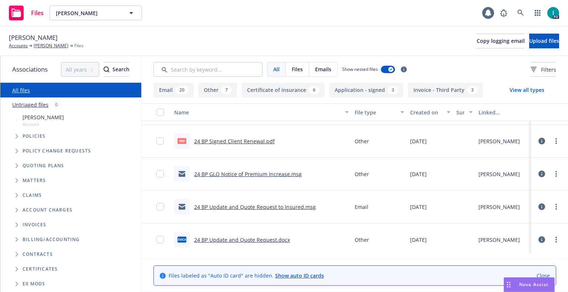
scroll to position [554, 0]
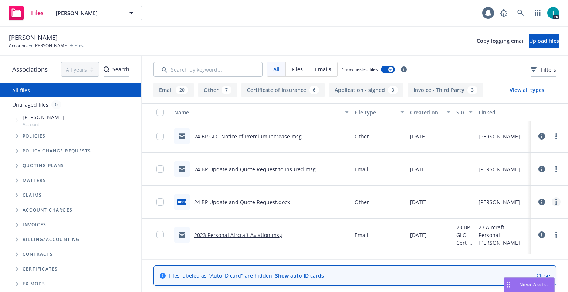
click at [553, 205] on link "more" at bounding box center [556, 202] width 9 height 9
click at [510, 233] on link "Download" at bounding box center [523, 232] width 74 height 15
click at [553, 169] on link "more" at bounding box center [556, 169] width 9 height 9
click at [506, 196] on link "Download" at bounding box center [523, 199] width 74 height 15
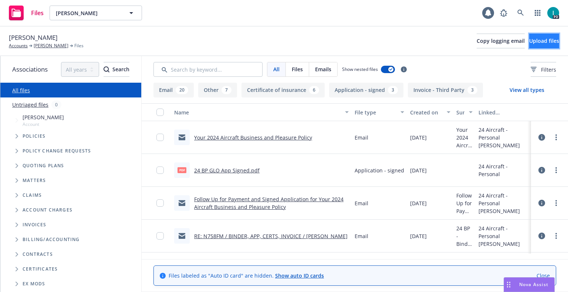
click at [529, 43] on span "Upload files" at bounding box center [544, 40] width 30 height 7
click at [533, 46] on button "Upload files" at bounding box center [544, 41] width 30 height 15
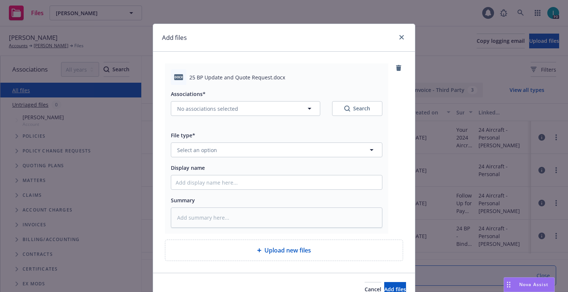
type textarea "x"
click at [207, 152] on span "Select an option" at bounding box center [197, 150] width 40 height 8
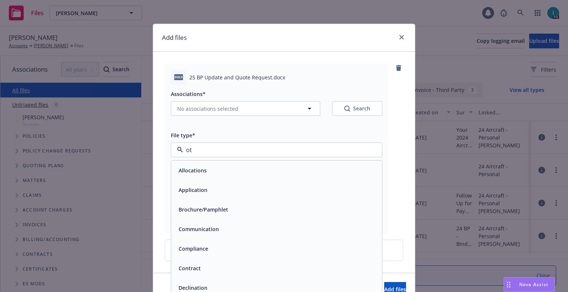
type input "oth"
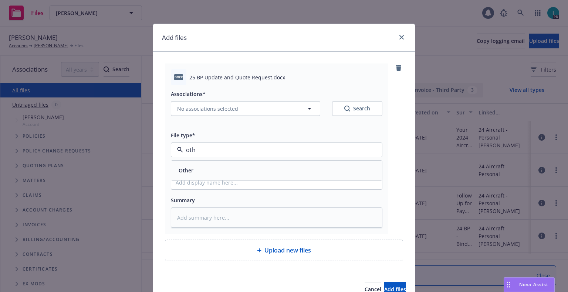
click at [204, 169] on div "Other" at bounding box center [277, 170] width 202 height 11
click at [213, 183] on input "Display name" at bounding box center [276, 183] width 211 height 14
type textarea "x"
type input "2"
type textarea "x"
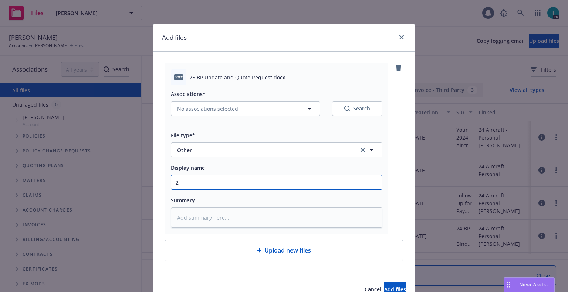
type input "25"
type textarea "x"
type input "25"
type textarea "x"
type input "25 BP Update and Quote Request"
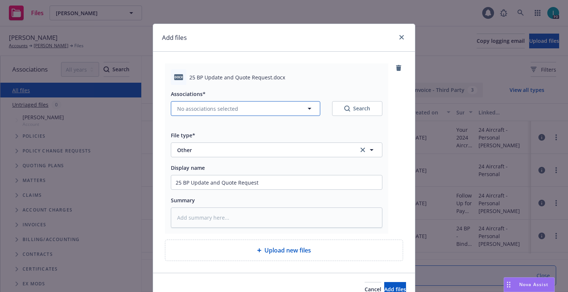
click at [225, 108] on span "No associations selected" at bounding box center [207, 109] width 61 height 8
type textarea "x"
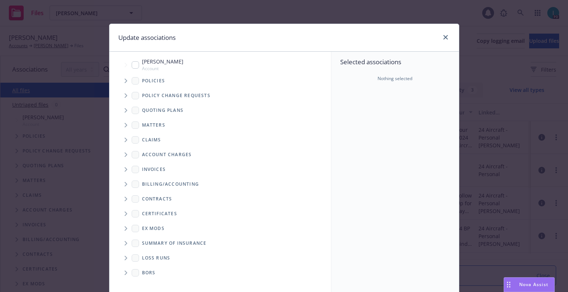
click at [124, 83] on span "Tree Example" at bounding box center [126, 81] width 12 height 12
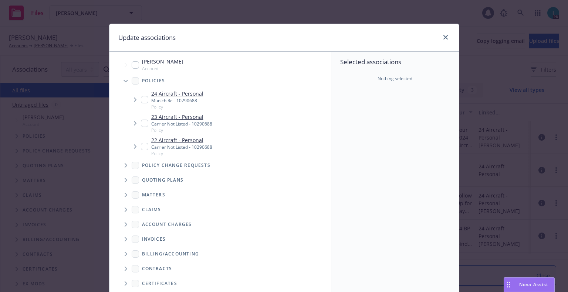
click at [141, 103] on input "Tree Example" at bounding box center [144, 99] width 7 height 7
checkbox input "true"
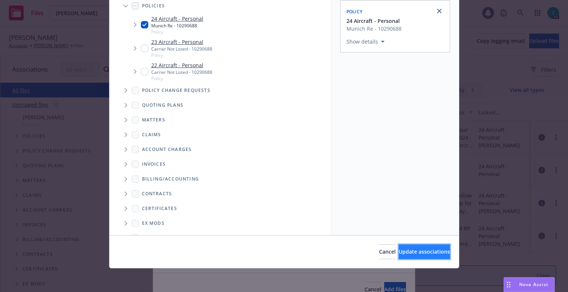
click at [408, 247] on button "Update associations" at bounding box center [423, 252] width 51 height 15
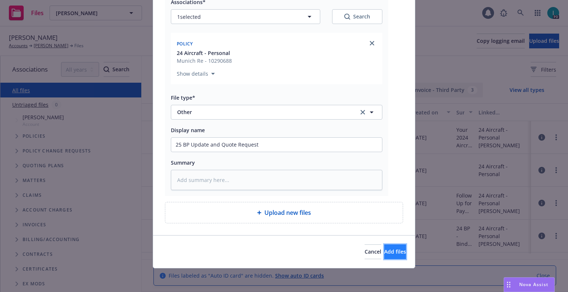
click at [388, 247] on button "Add files" at bounding box center [395, 252] width 22 height 15
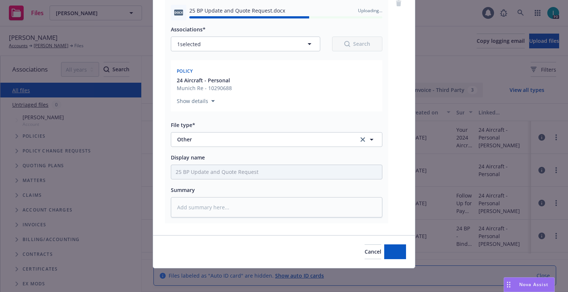
type textarea "x"
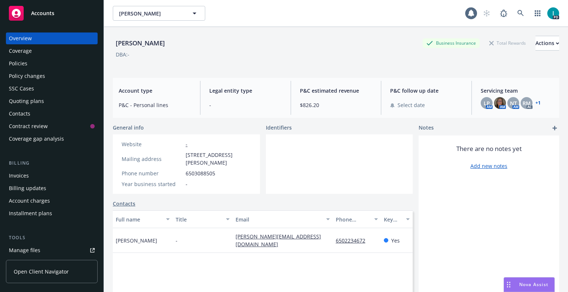
click at [37, 68] on div "Policies" at bounding box center [52, 64] width 86 height 12
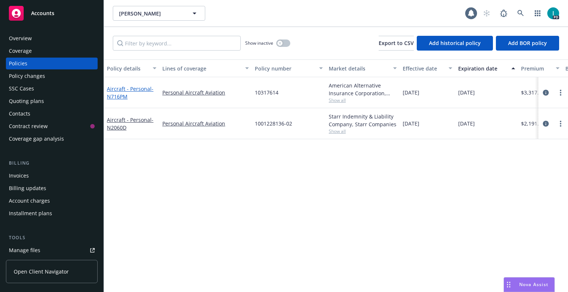
click at [125, 93] on span "- N716PM" at bounding box center [130, 92] width 47 height 15
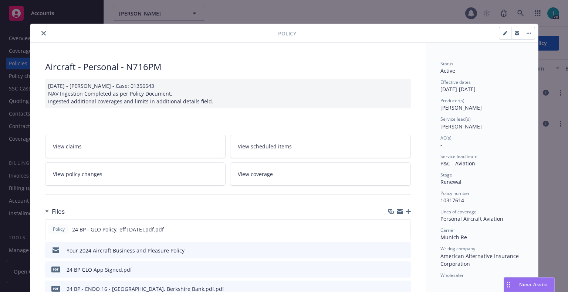
scroll to position [111, 0]
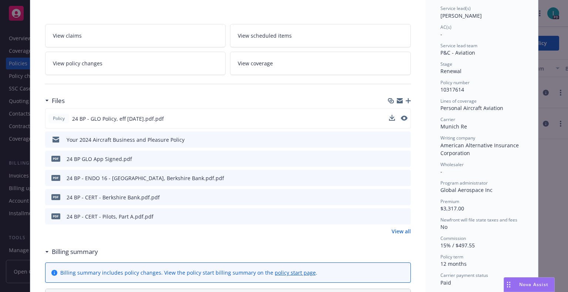
click at [364, 119] on div "Policy 24 BP - GLO Policy, eff [DATE].pdf.pdf" at bounding box center [228, 119] width 366 height 20
click at [397, 234] on link "View all" at bounding box center [400, 232] width 19 height 8
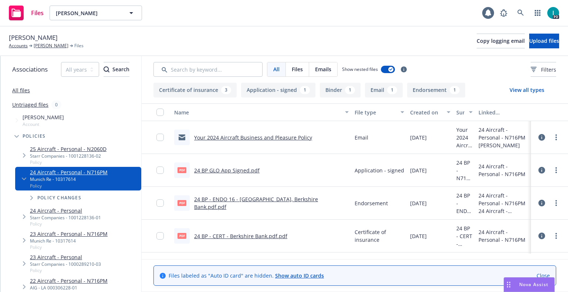
click at [240, 170] on link "24 BP GLO App Signed.pdf" at bounding box center [226, 170] width 65 height 7
click at [49, 45] on link "Christopher Banys" at bounding box center [51, 46] width 35 height 7
